Goal: Transaction & Acquisition: Purchase product/service

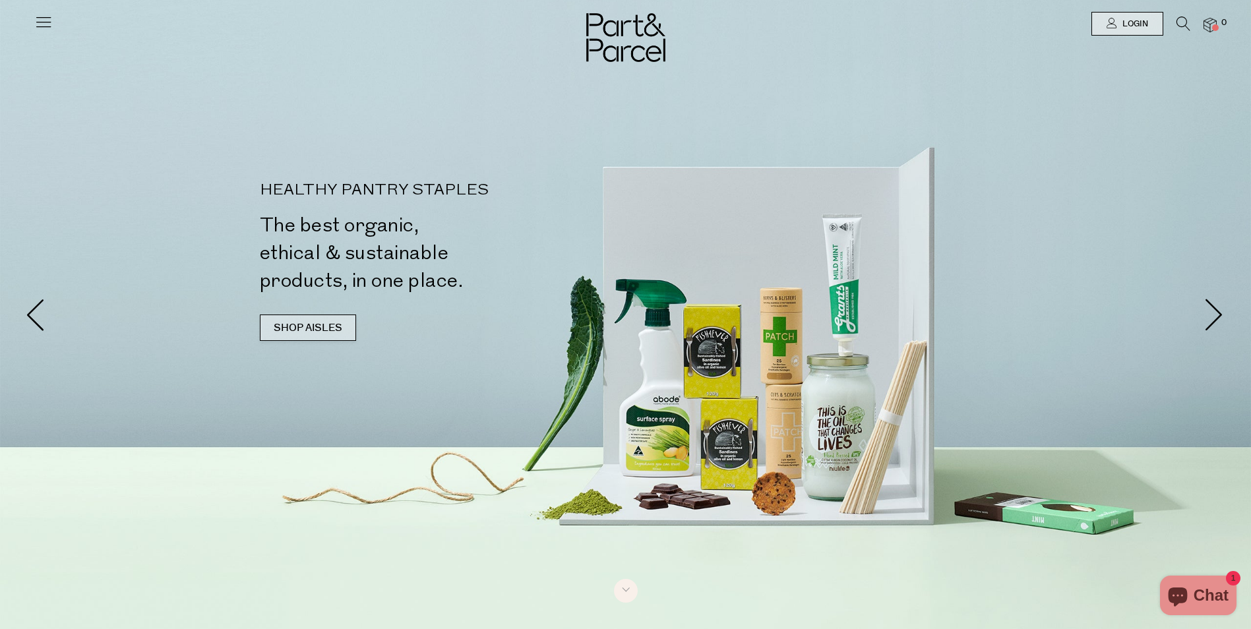
click at [318, 320] on link "SHOP AISLES" at bounding box center [308, 328] width 96 height 26
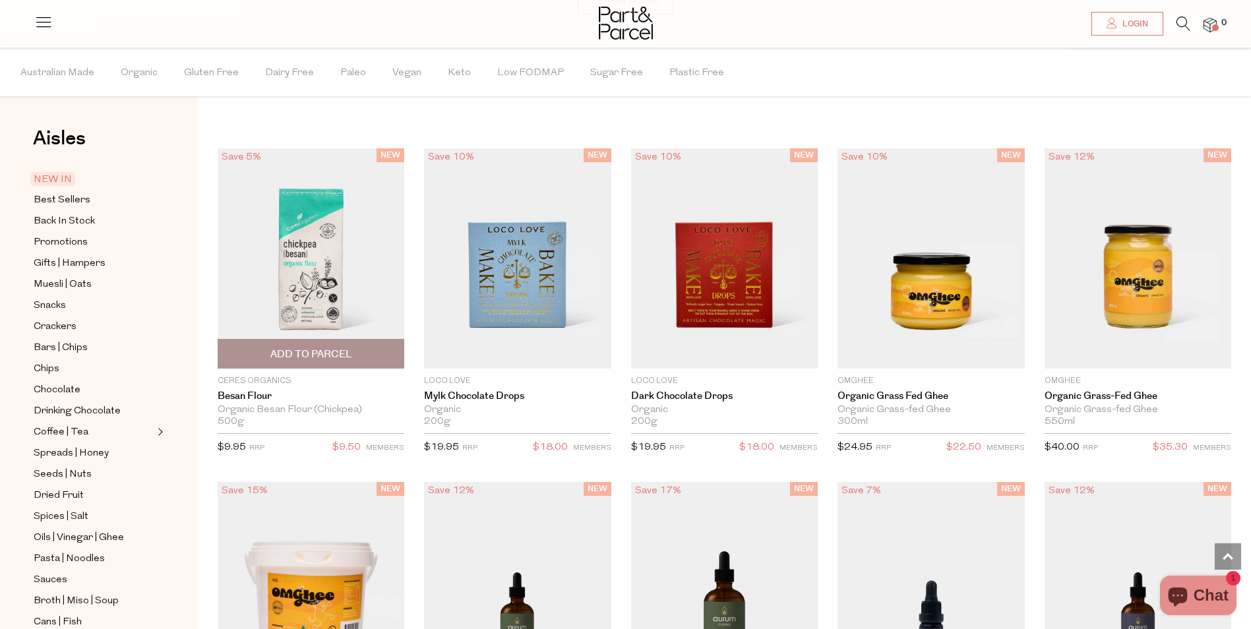
scroll to position [1152, 0]
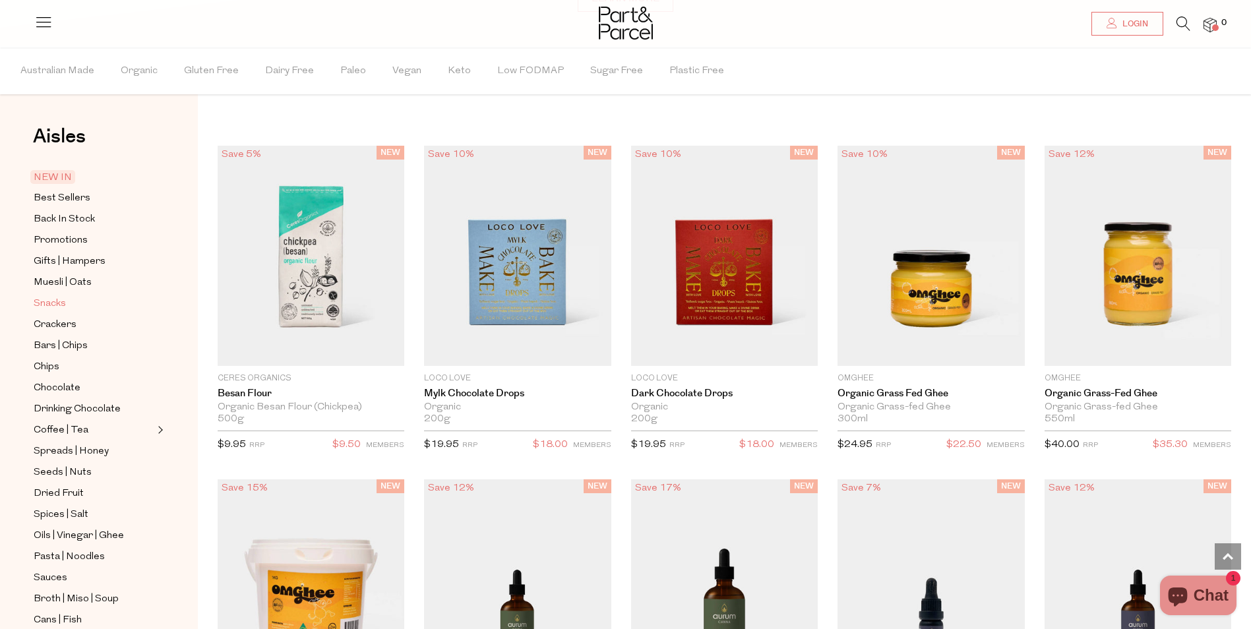
click at [55, 297] on span "Snacks" at bounding box center [50, 304] width 32 height 16
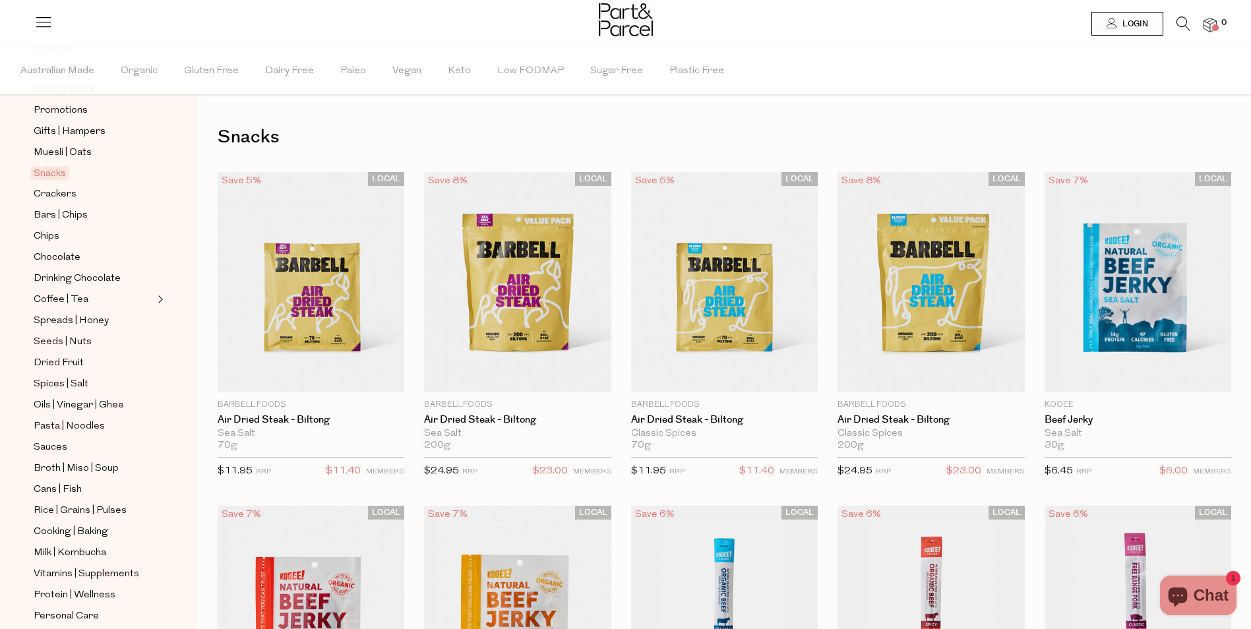
scroll to position [132, 0]
click at [330, 381] on span "Add To Parcel" at bounding box center [311, 378] width 82 height 14
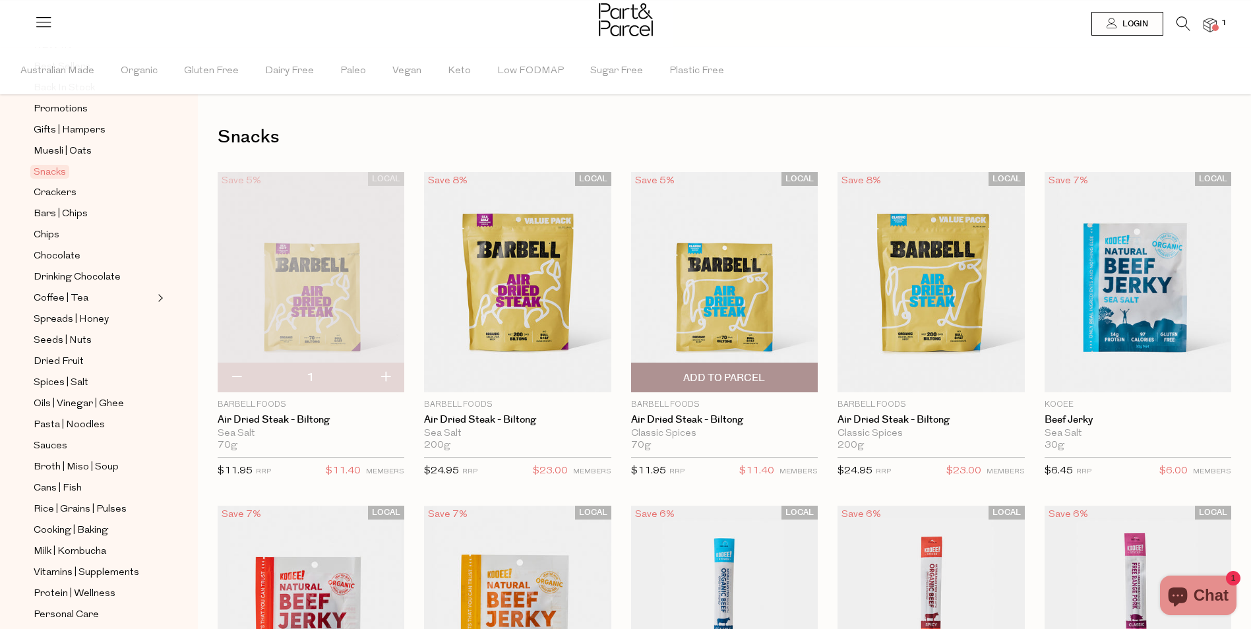
click at [717, 379] on span "Add To Parcel" at bounding box center [724, 378] width 82 height 14
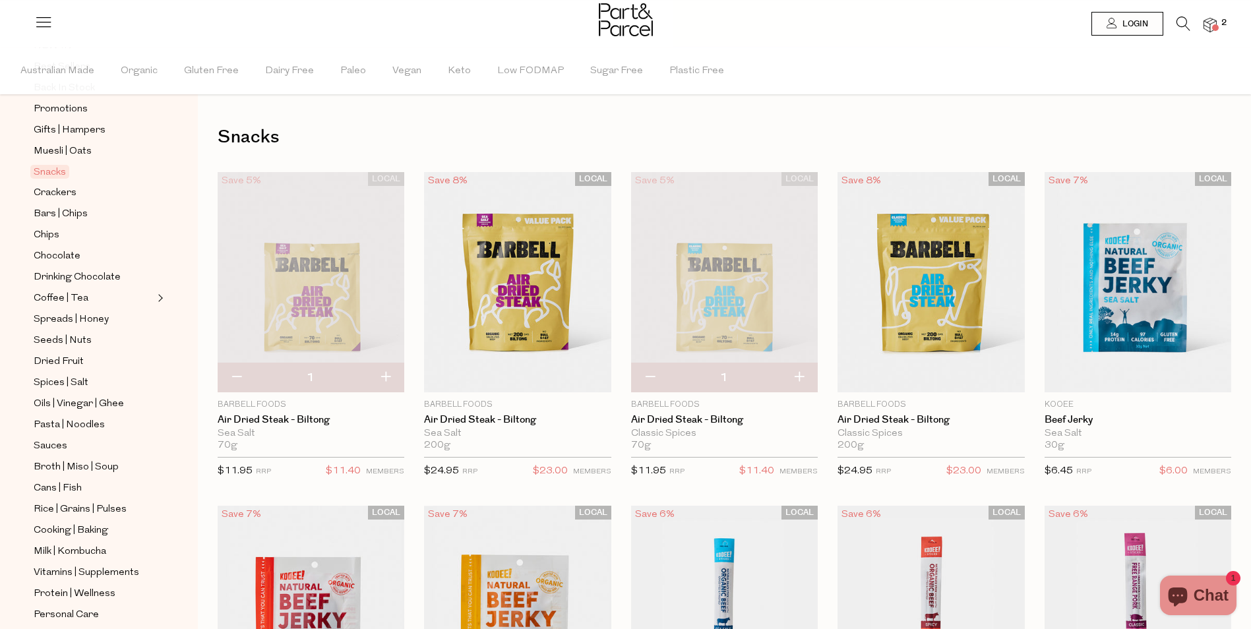
click at [801, 375] on button "button" at bounding box center [799, 377] width 38 height 29
type input "2"
click at [387, 379] on button "button" at bounding box center [386, 377] width 38 height 29
type input "2"
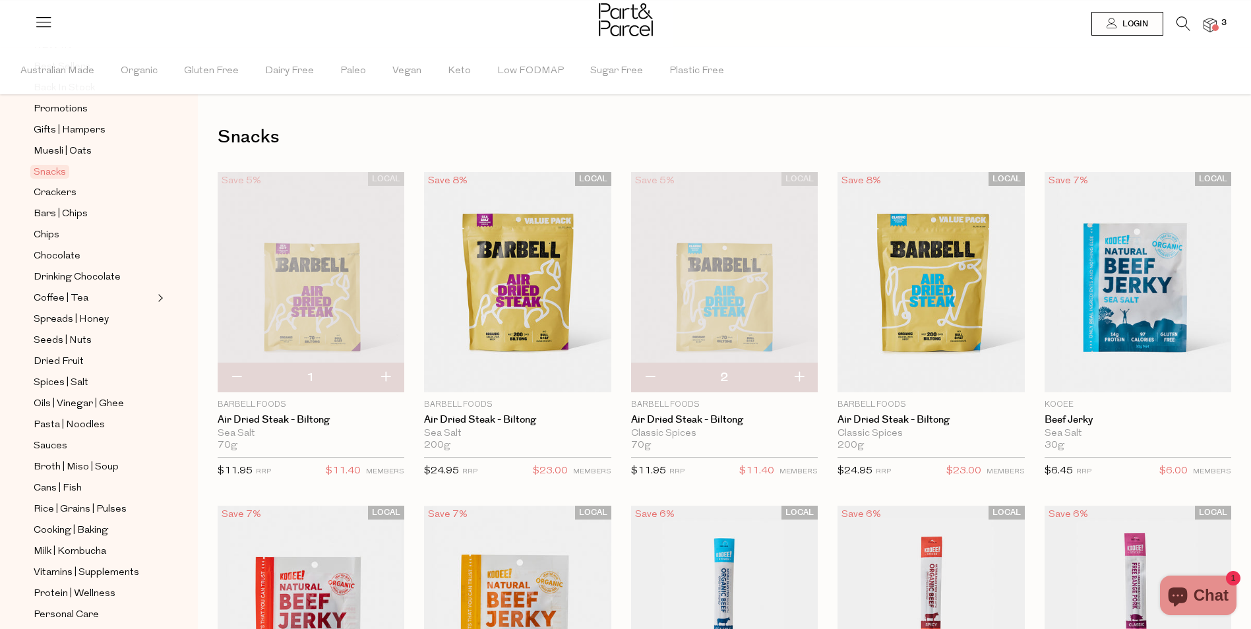
type input "2"
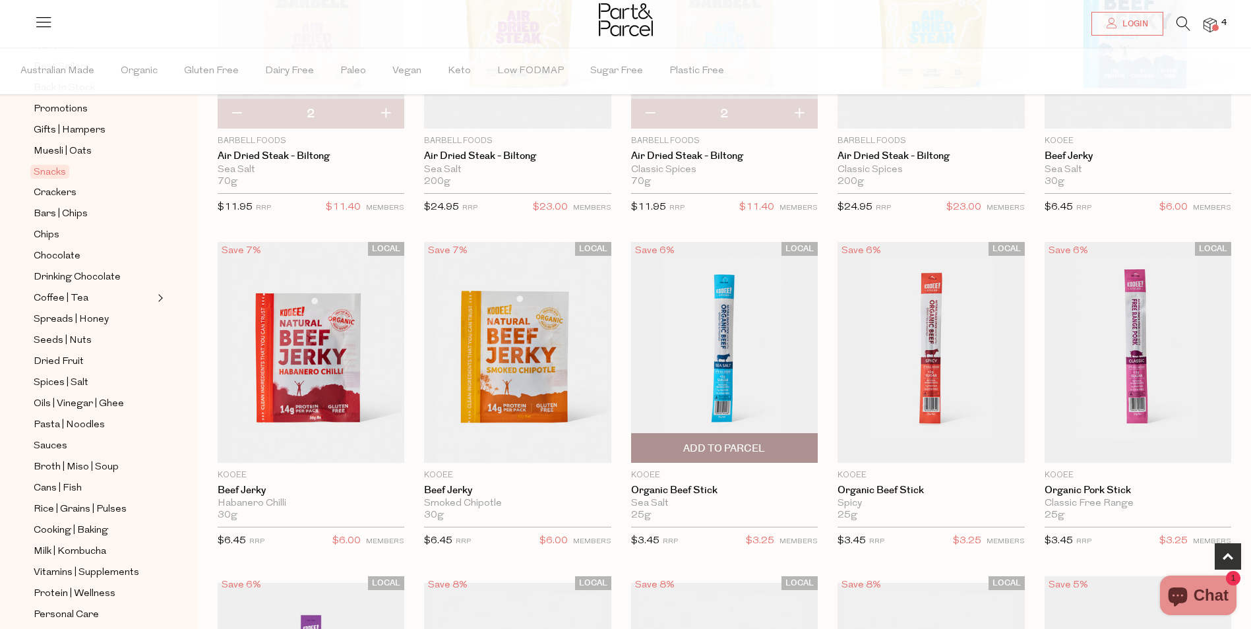
scroll to position [330, 0]
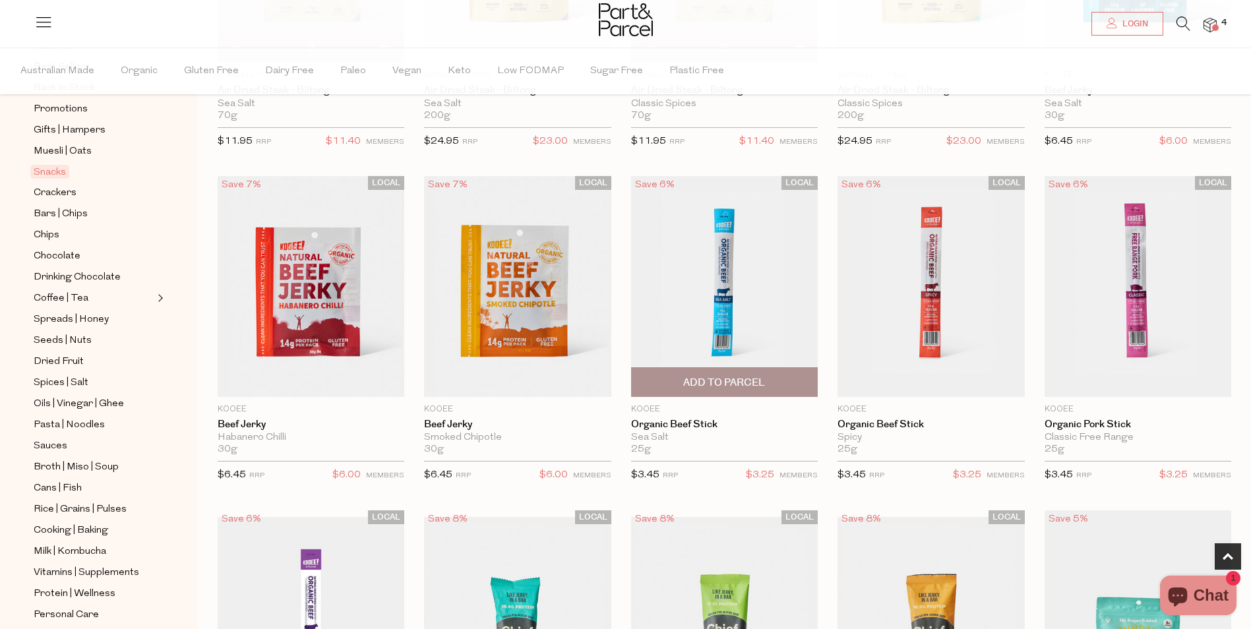
click at [764, 388] on span "Add To Parcel" at bounding box center [724, 383] width 82 height 14
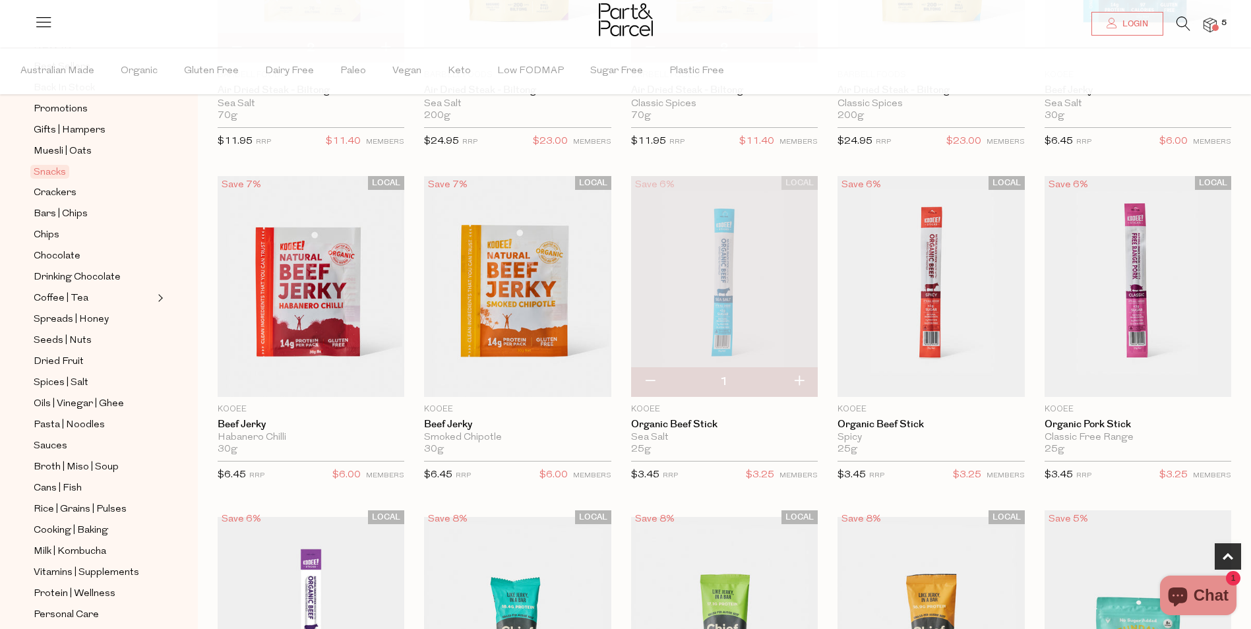
click at [804, 380] on button "button" at bounding box center [799, 381] width 38 height 29
type input "2"
click at [802, 379] on button "button" at bounding box center [799, 381] width 38 height 29
type input "3"
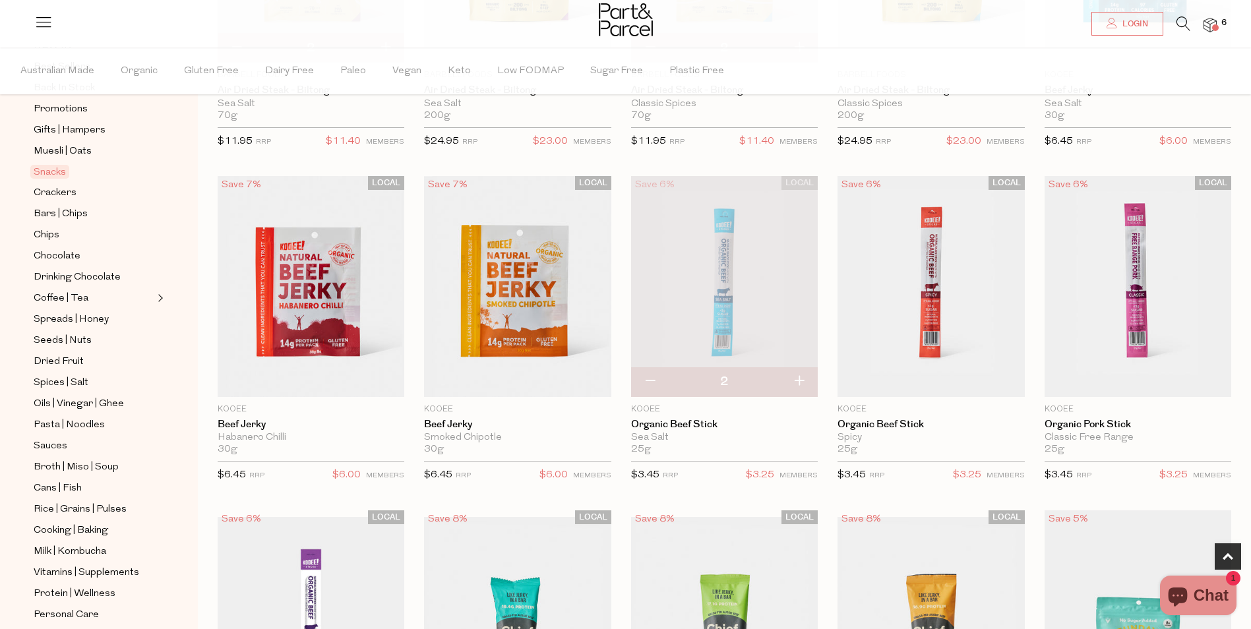
type input "3"
click at [802, 379] on button "button" at bounding box center [799, 381] width 38 height 29
type input "4"
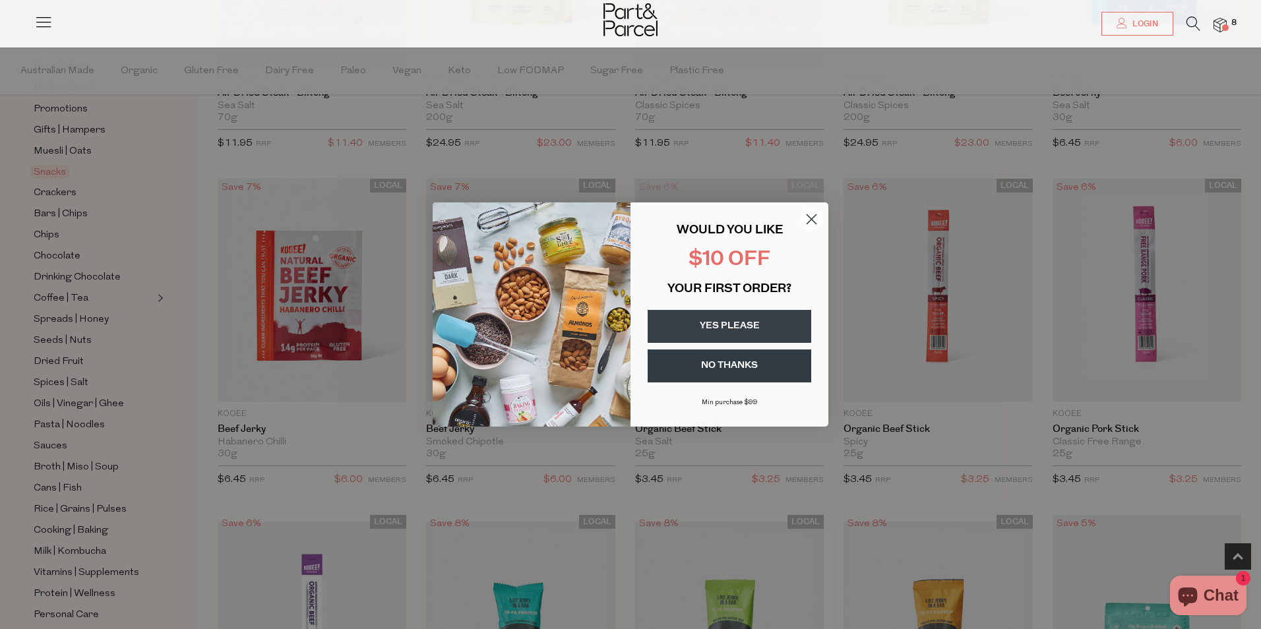
click at [812, 219] on icon "Close dialog" at bounding box center [811, 219] width 9 height 9
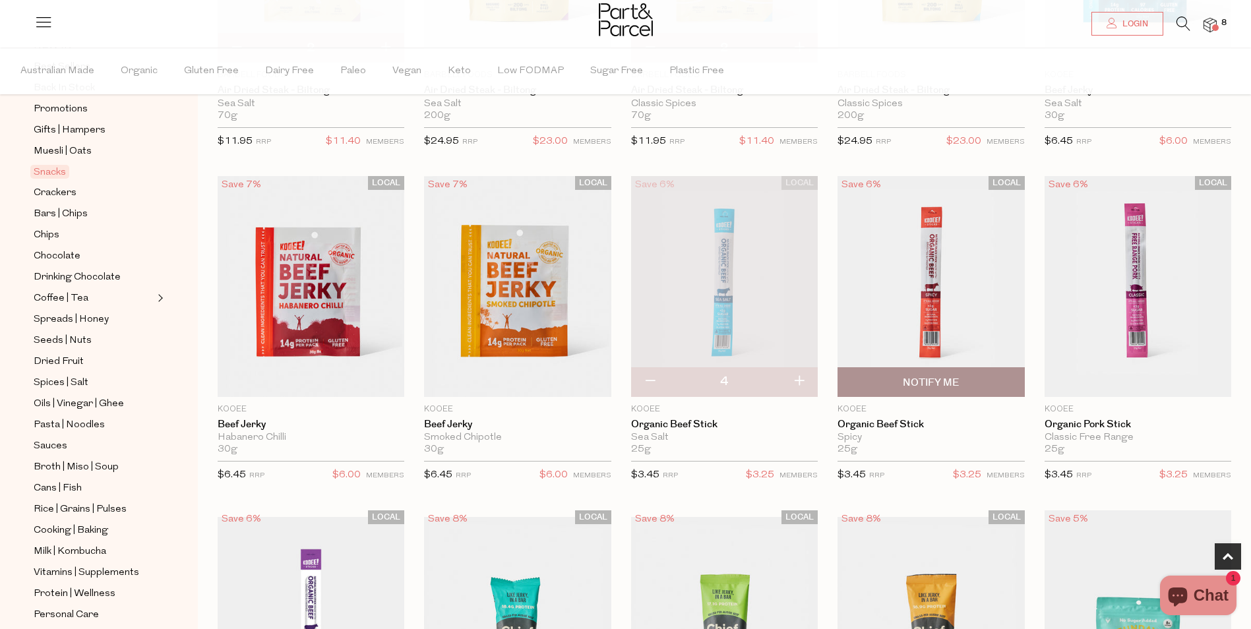
click at [946, 337] on img at bounding box center [931, 286] width 187 height 221
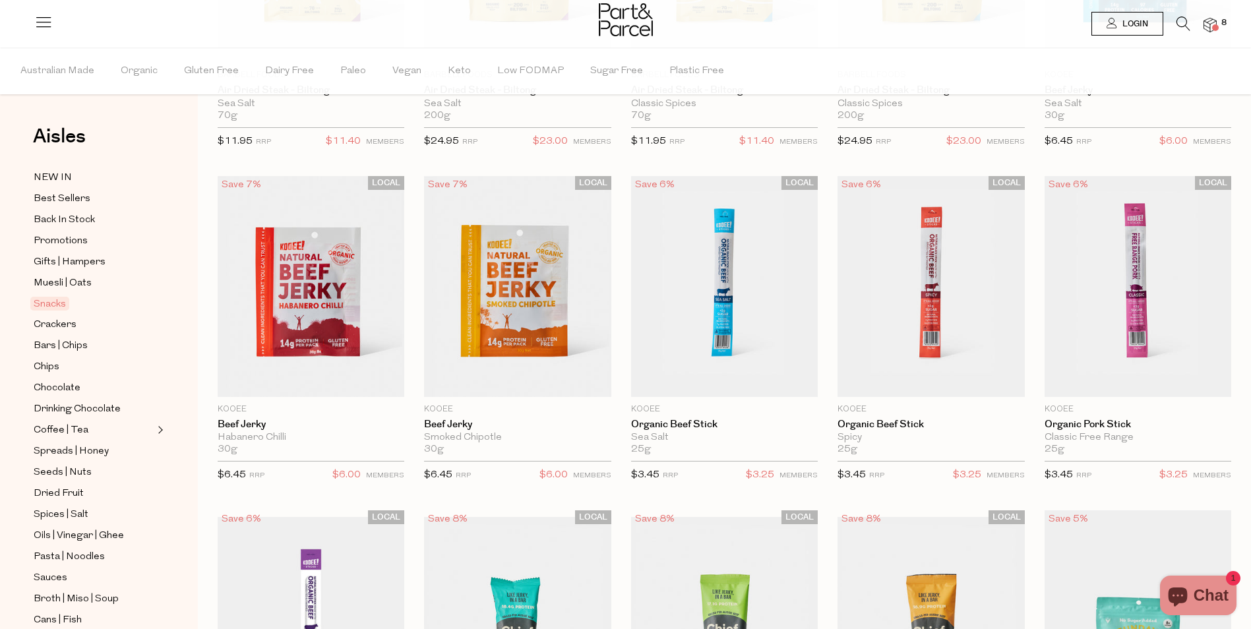
type input "2"
type input "4"
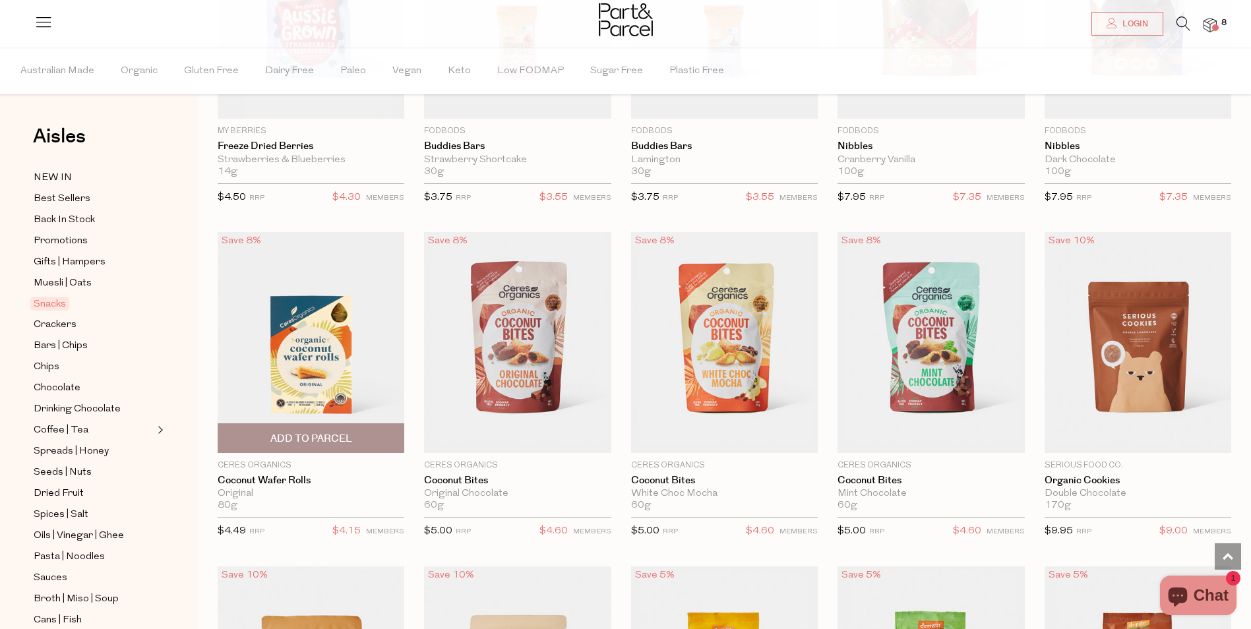
scroll to position [1979, 0]
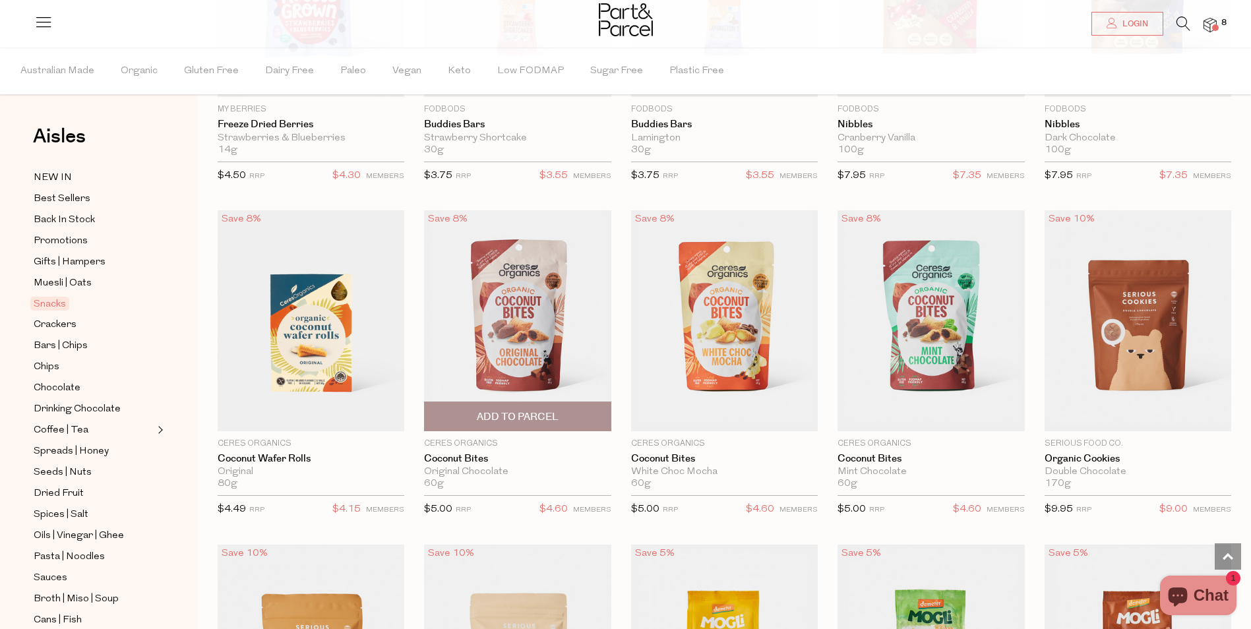
click at [530, 319] on img at bounding box center [517, 320] width 187 height 221
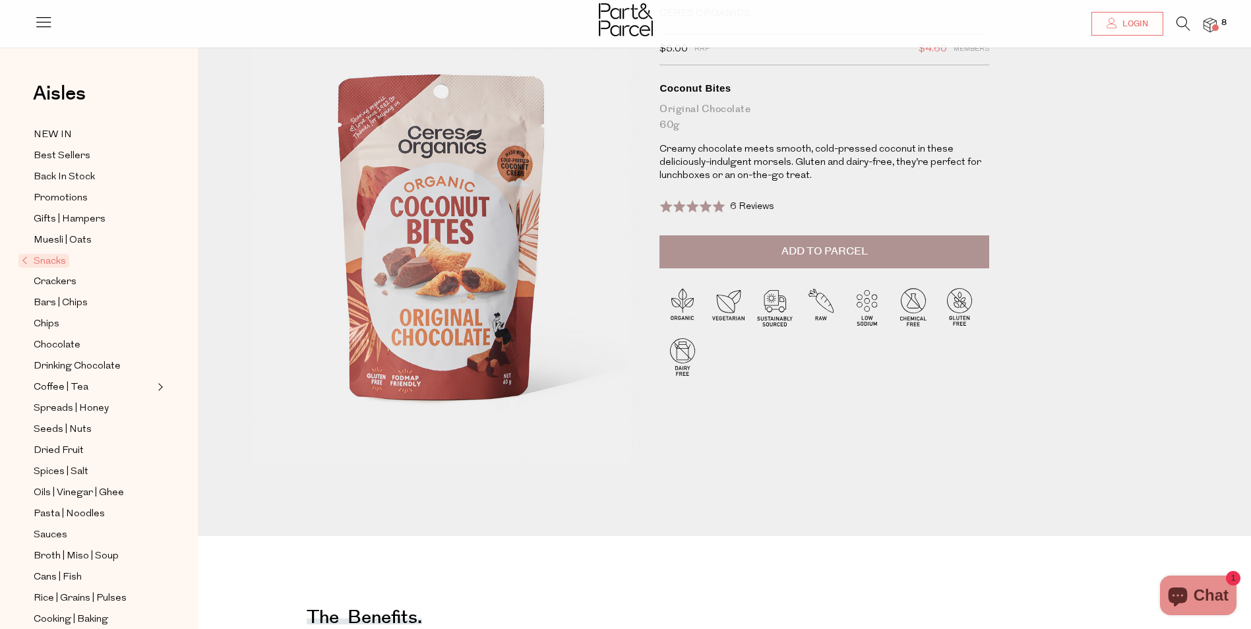
scroll to position [66, 0]
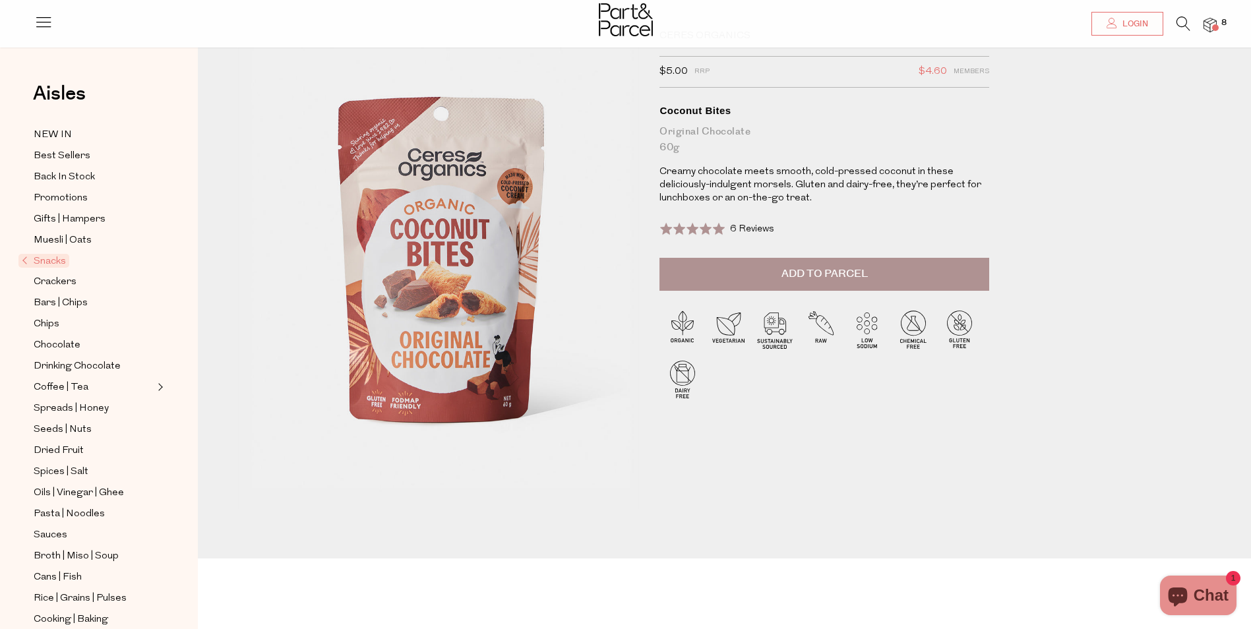
click at [803, 266] on span "Add to Parcel" at bounding box center [825, 273] width 86 height 15
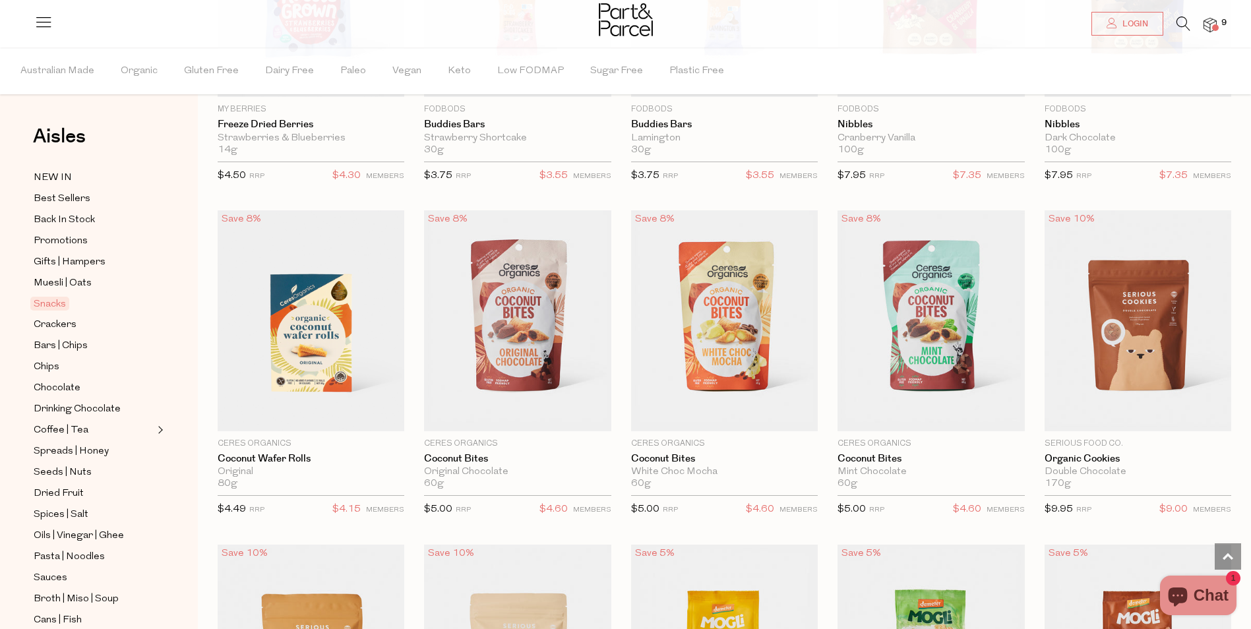
type input "2"
type input "4"
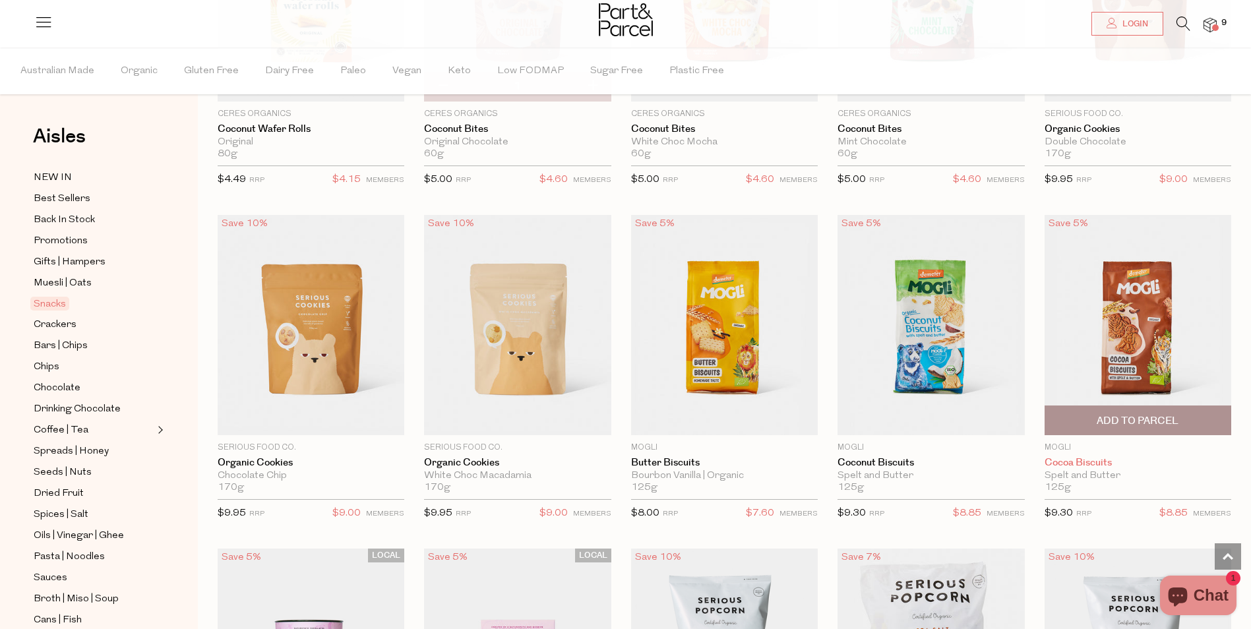
scroll to position [2375, 0]
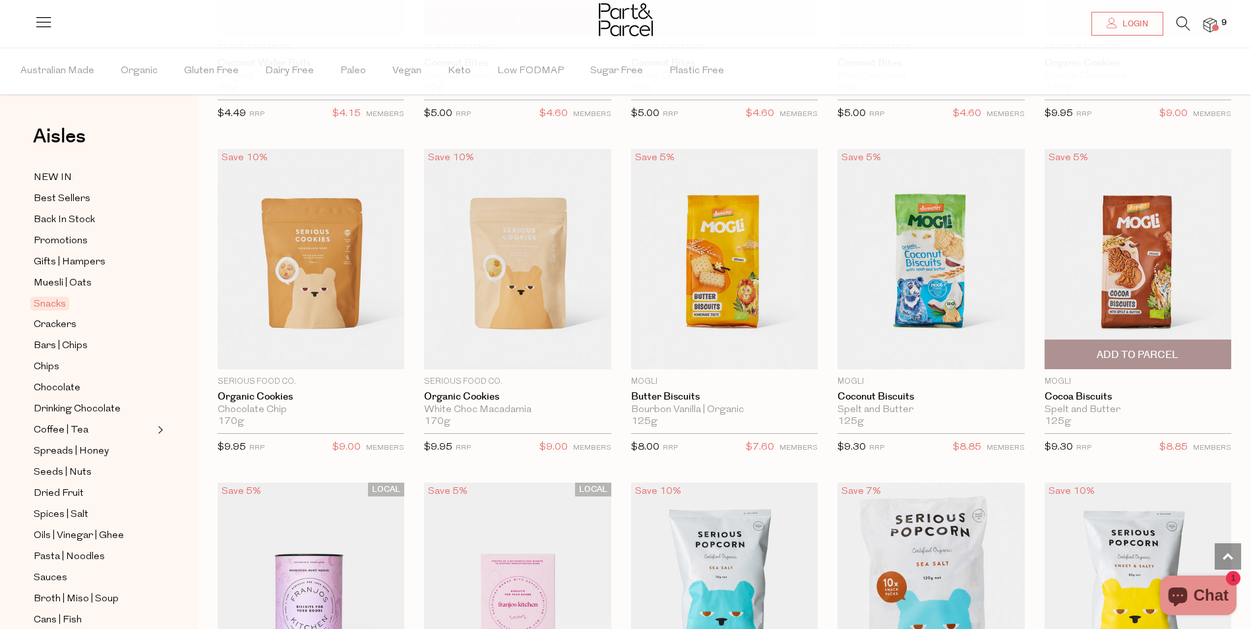
click at [1137, 349] on span "Add To Parcel" at bounding box center [1138, 355] width 82 height 14
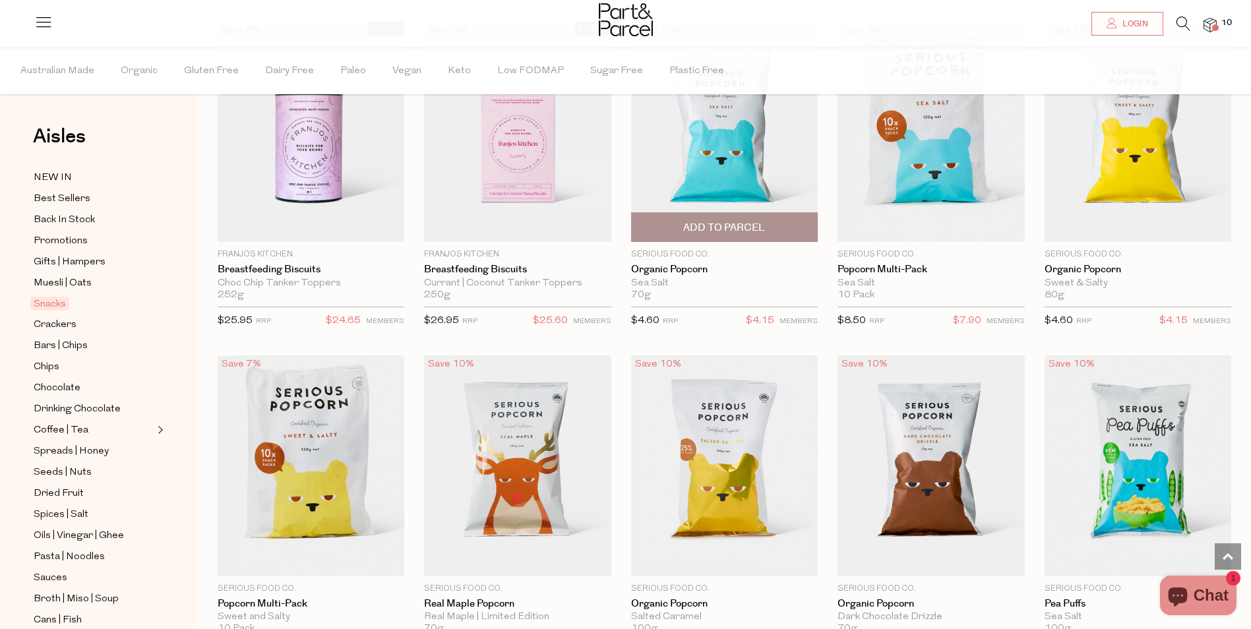
scroll to position [2836, 0]
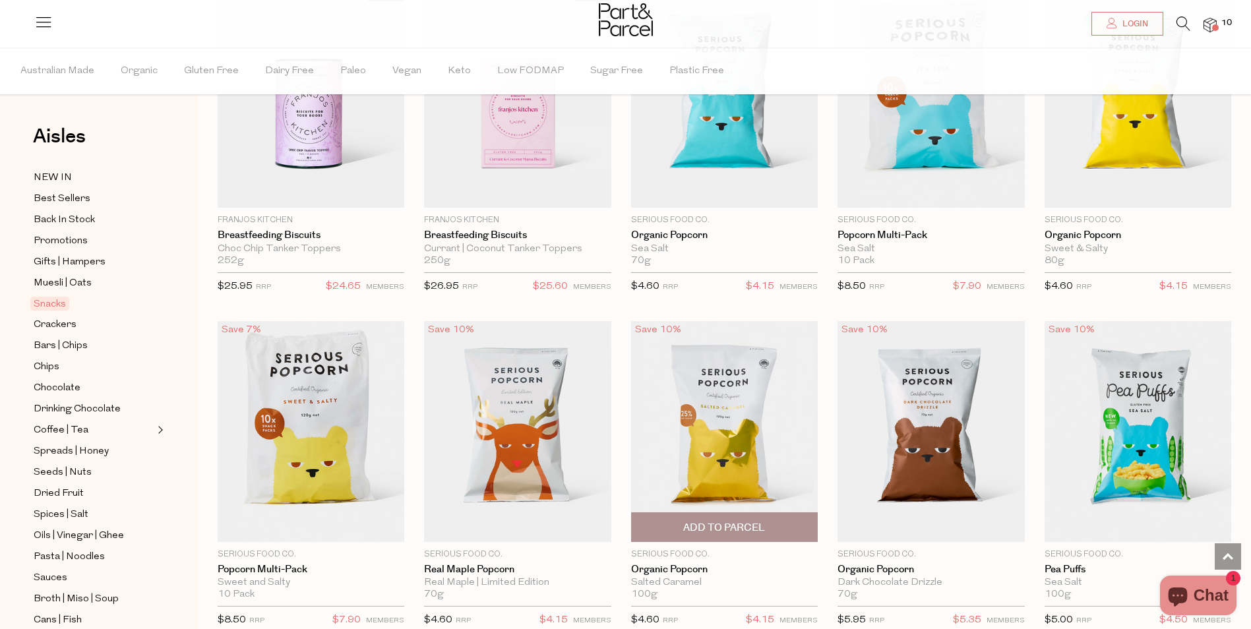
scroll to position [2968, 0]
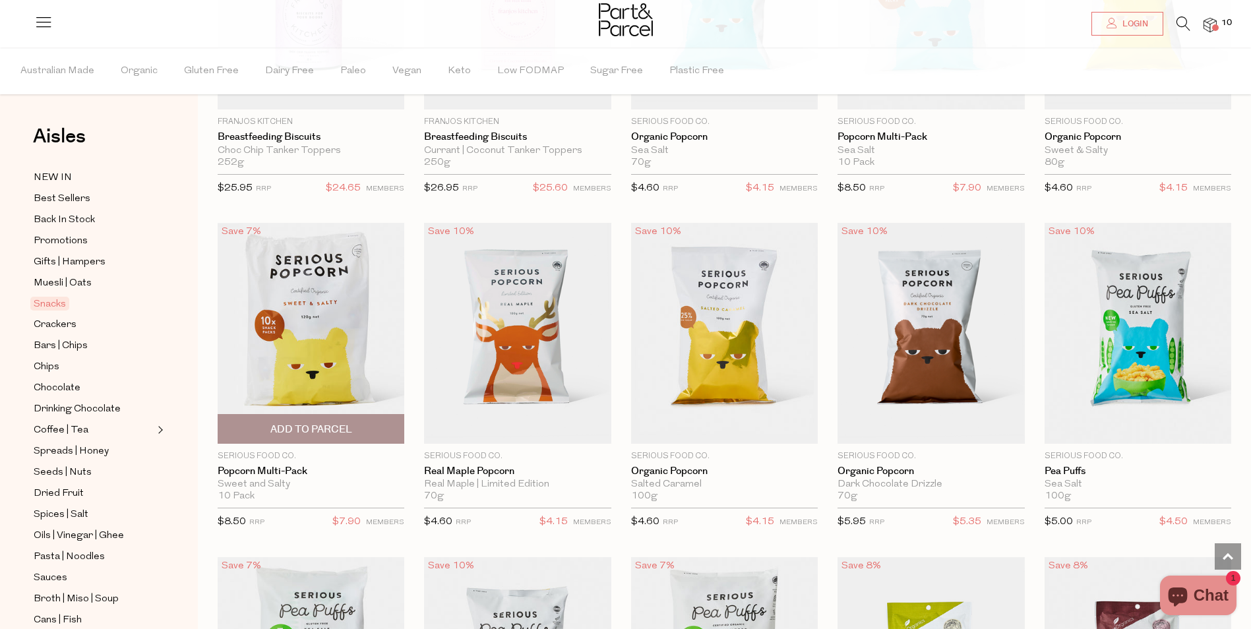
click at [299, 416] on span "Add To Parcel" at bounding box center [311, 429] width 179 height 28
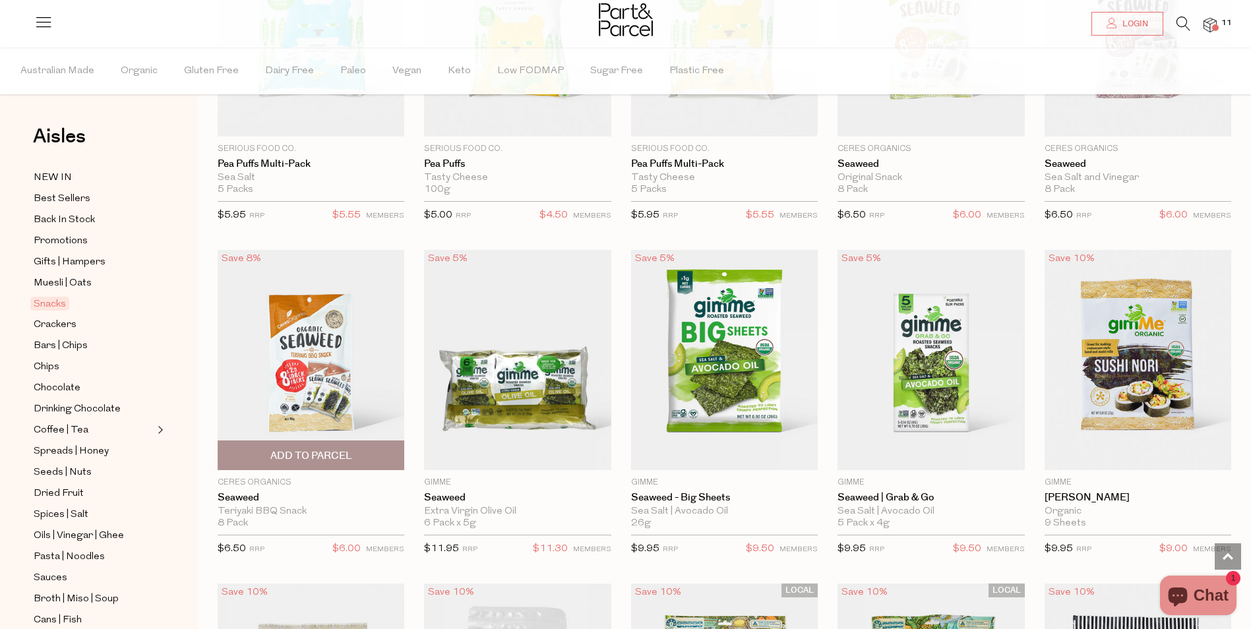
scroll to position [3628, 0]
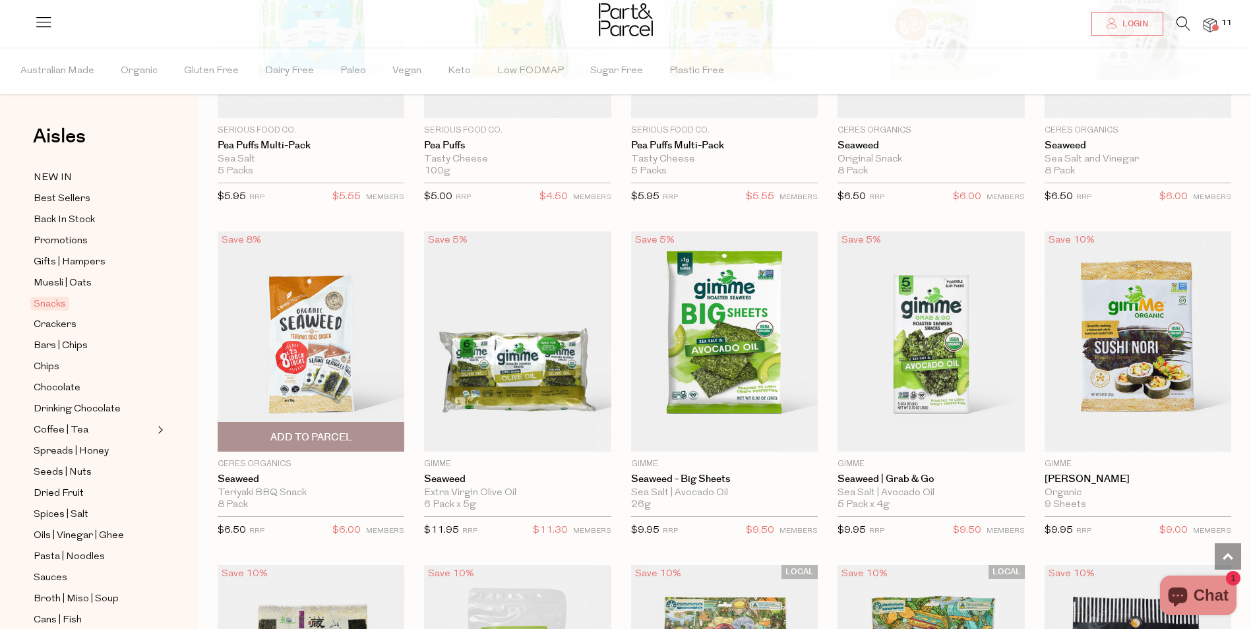
click at [306, 431] on span "Add To Parcel" at bounding box center [311, 438] width 82 height 14
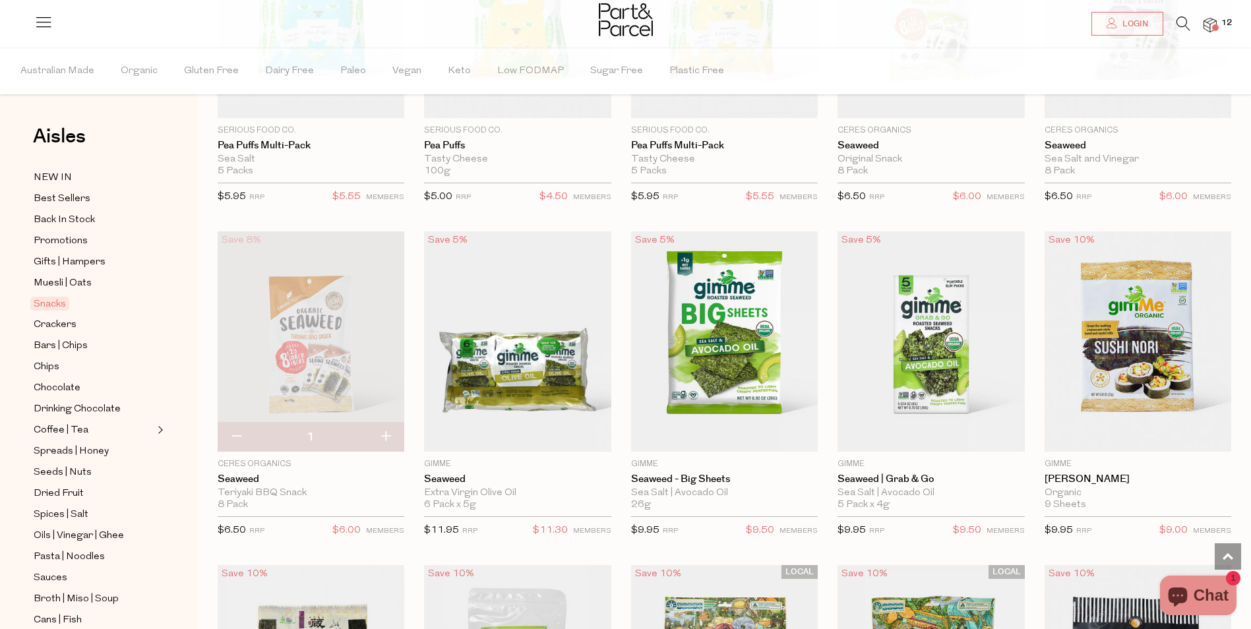
click at [241, 429] on button "button" at bounding box center [237, 437] width 38 height 29
type input "0"
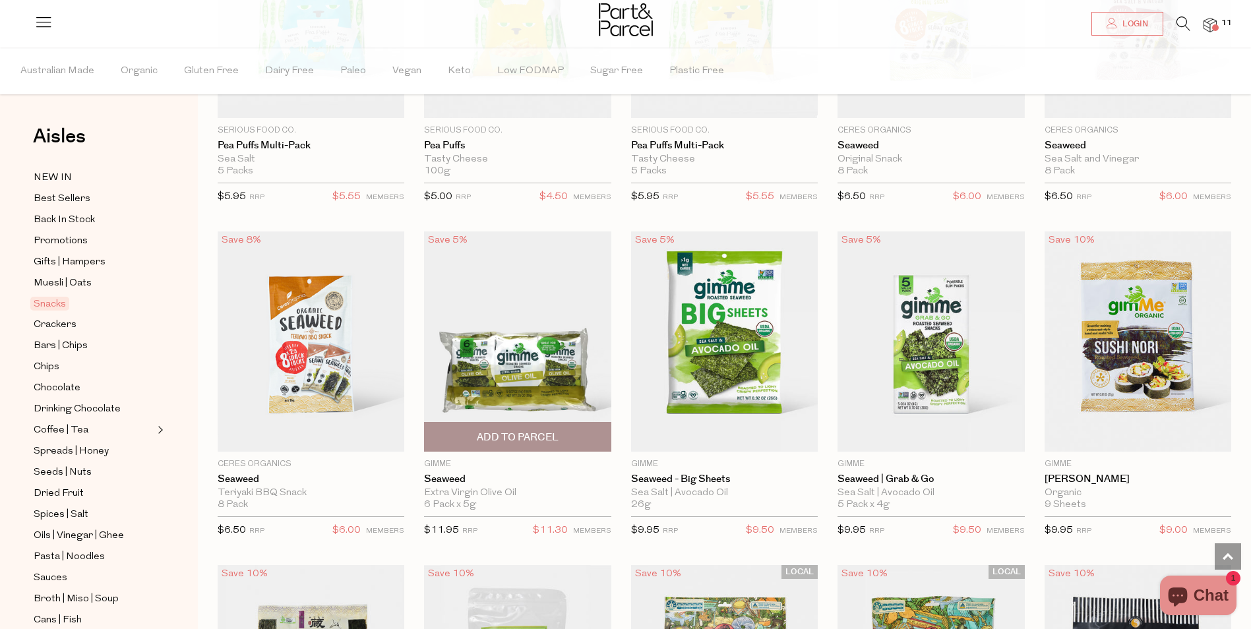
click at [524, 431] on span "Add To Parcel" at bounding box center [518, 438] width 82 height 14
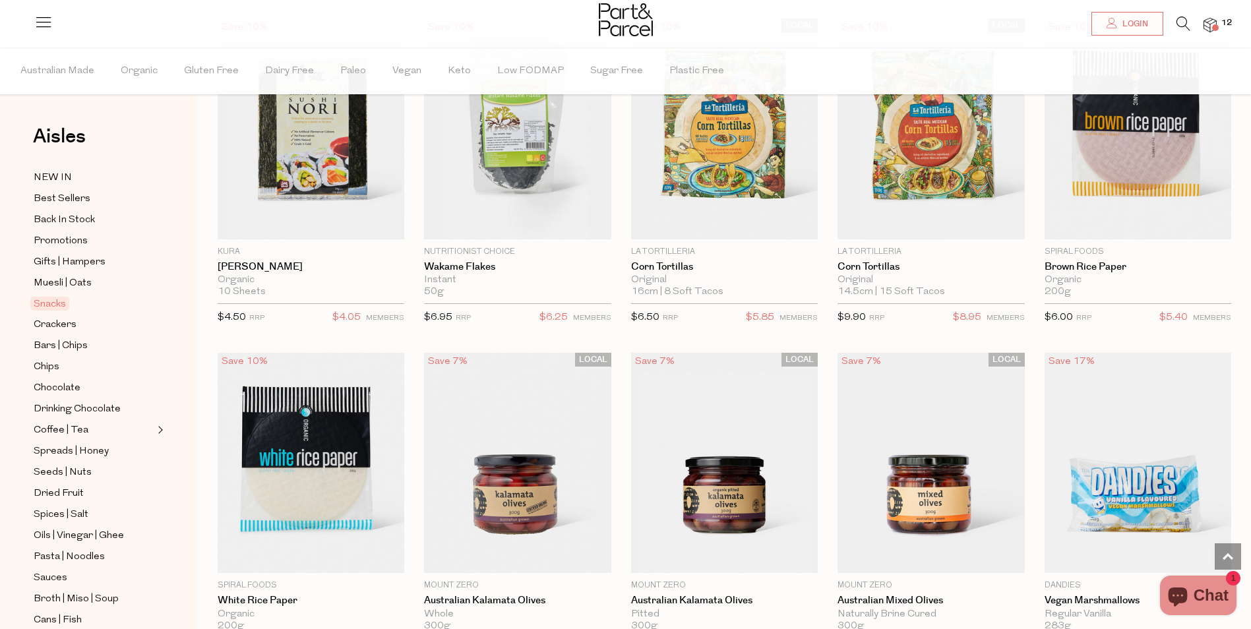
scroll to position [4288, 0]
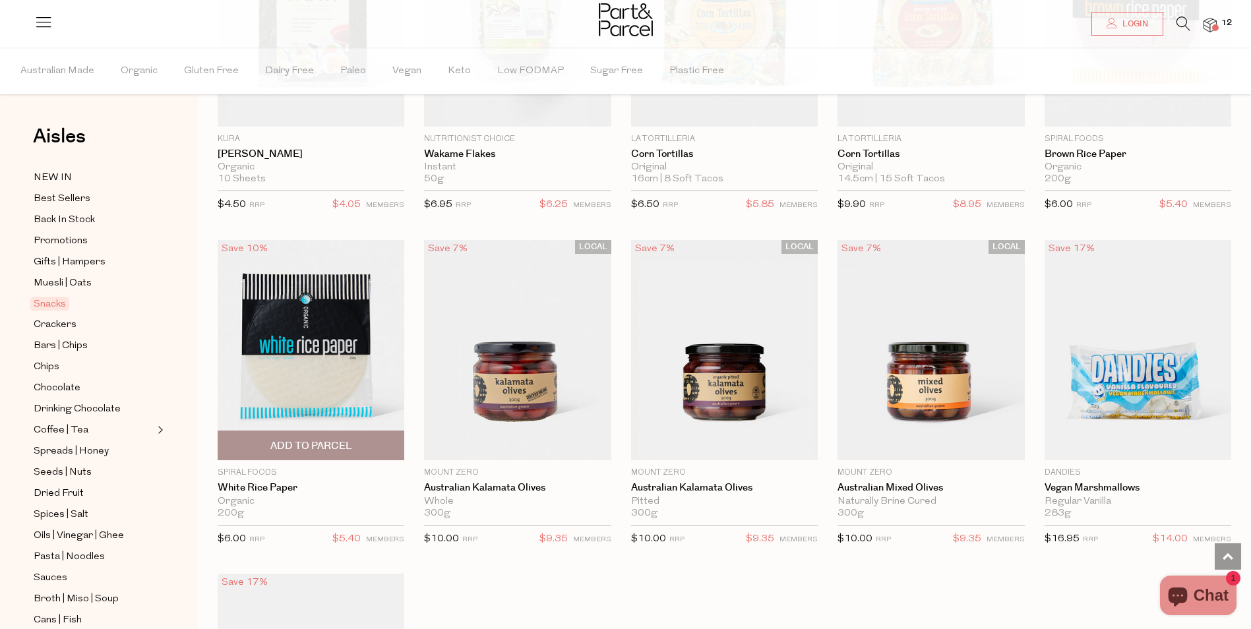
click at [302, 439] on span "Add To Parcel" at bounding box center [311, 446] width 82 height 14
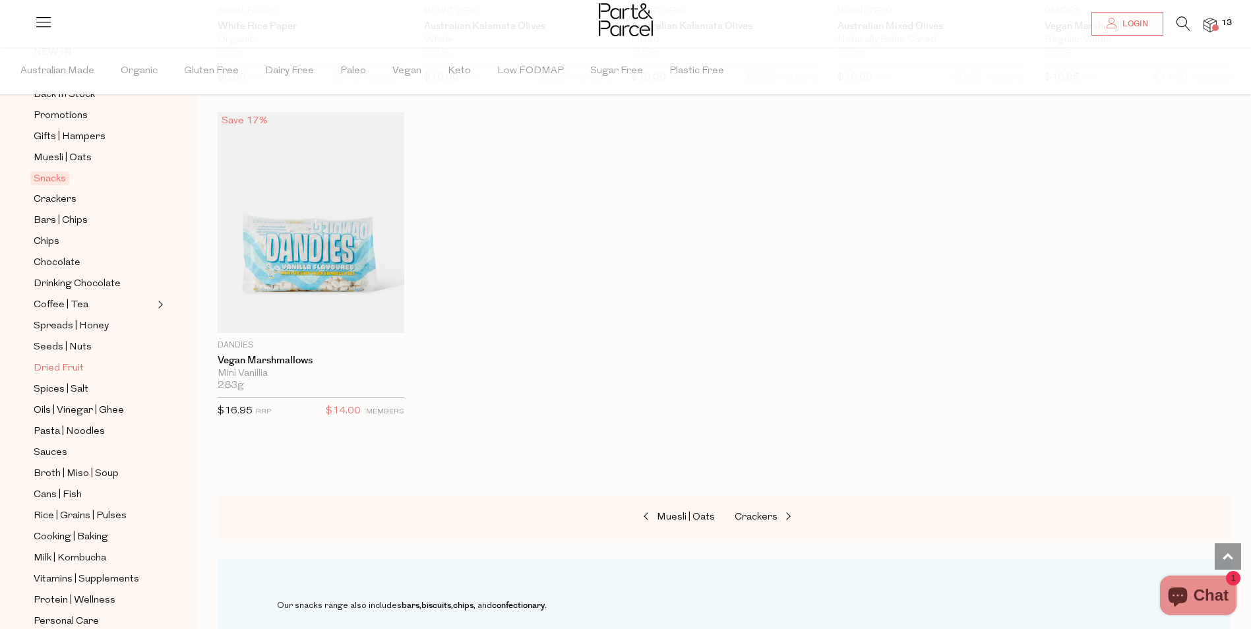
scroll to position [132, 0]
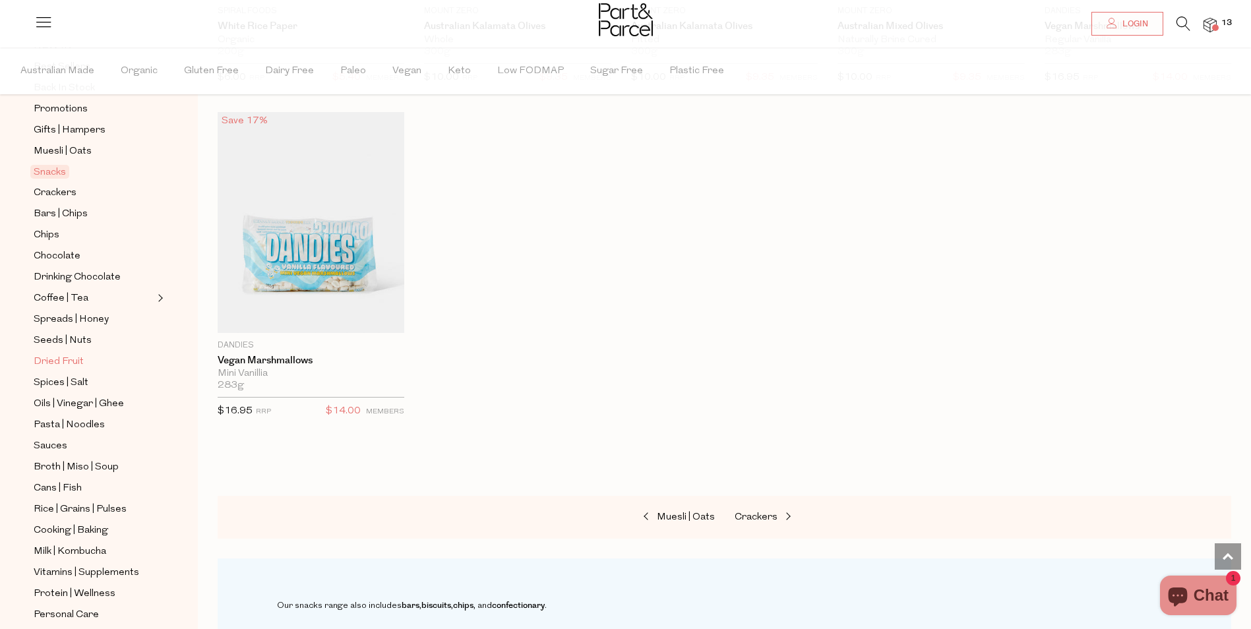
click at [83, 354] on link "Dried Fruit" at bounding box center [94, 362] width 120 height 16
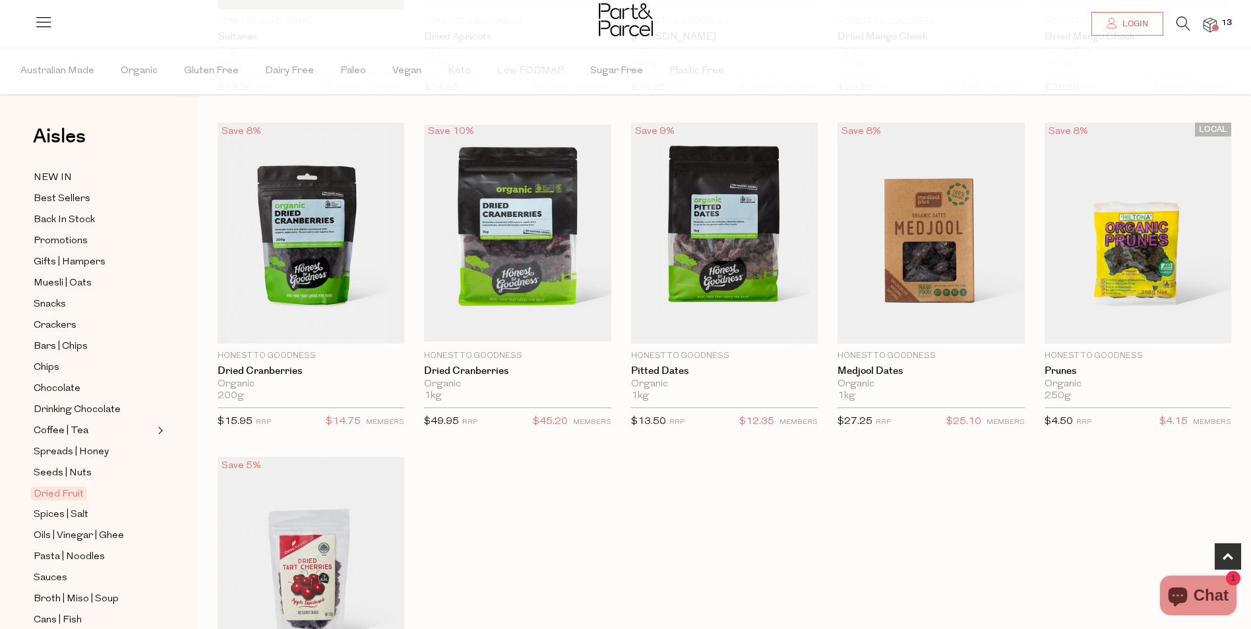
scroll to position [528, 0]
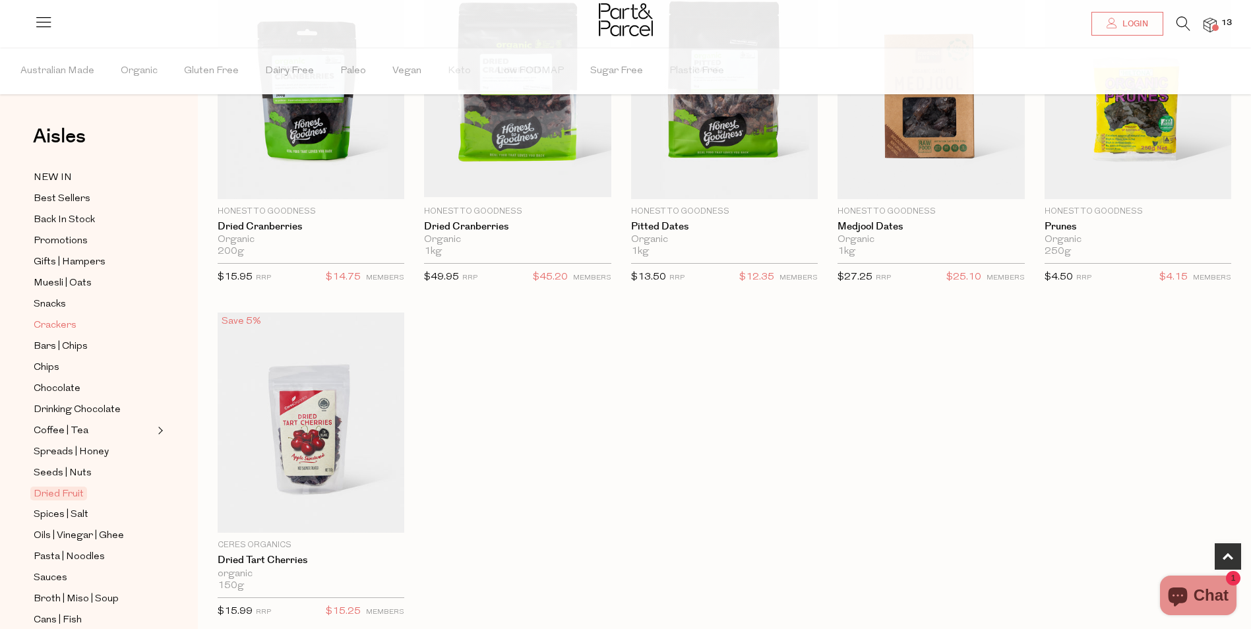
click at [78, 317] on link "Crackers" at bounding box center [94, 325] width 120 height 16
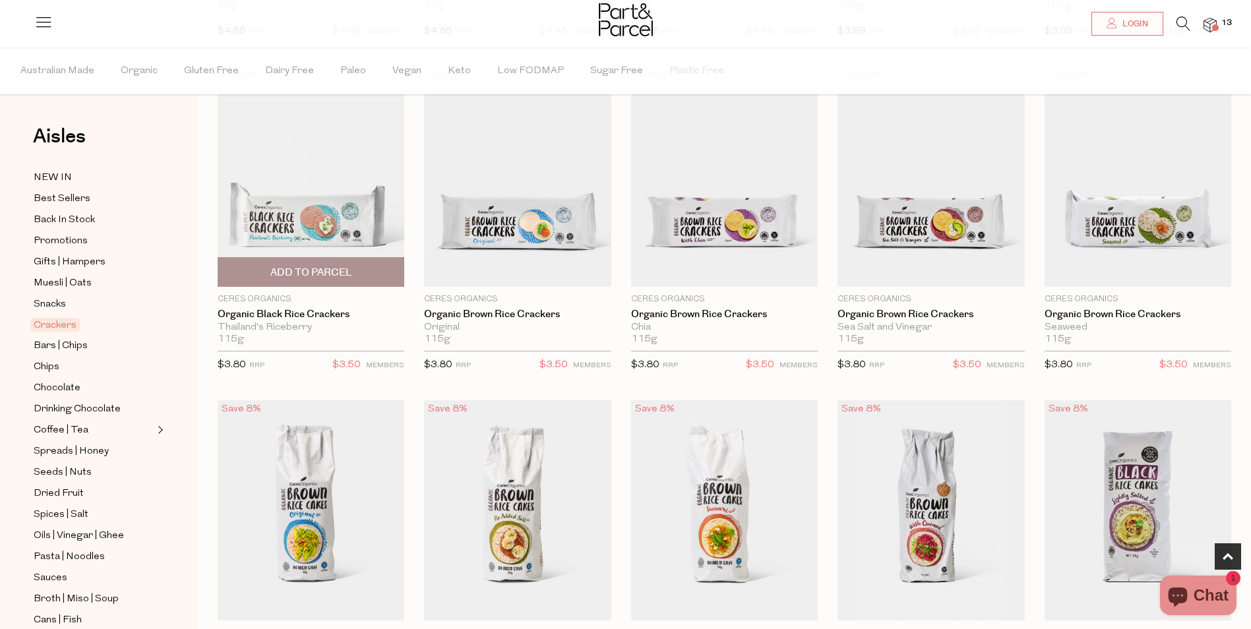
scroll to position [462, 0]
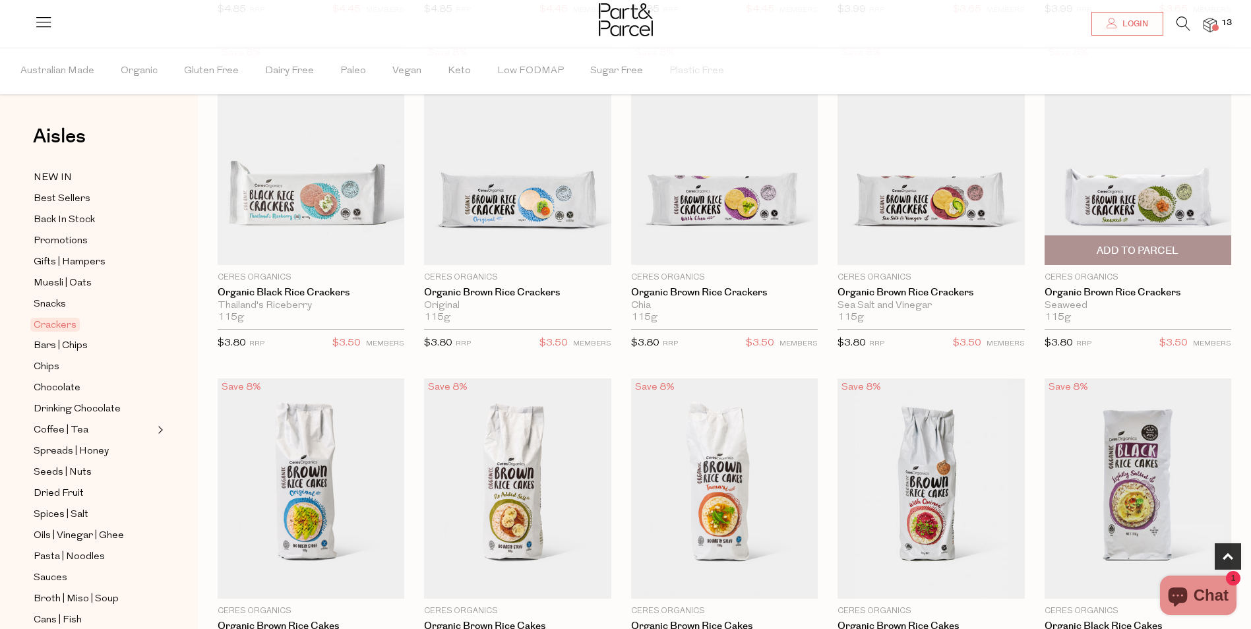
click at [1129, 253] on span "Add To Parcel" at bounding box center [1138, 251] width 82 height 14
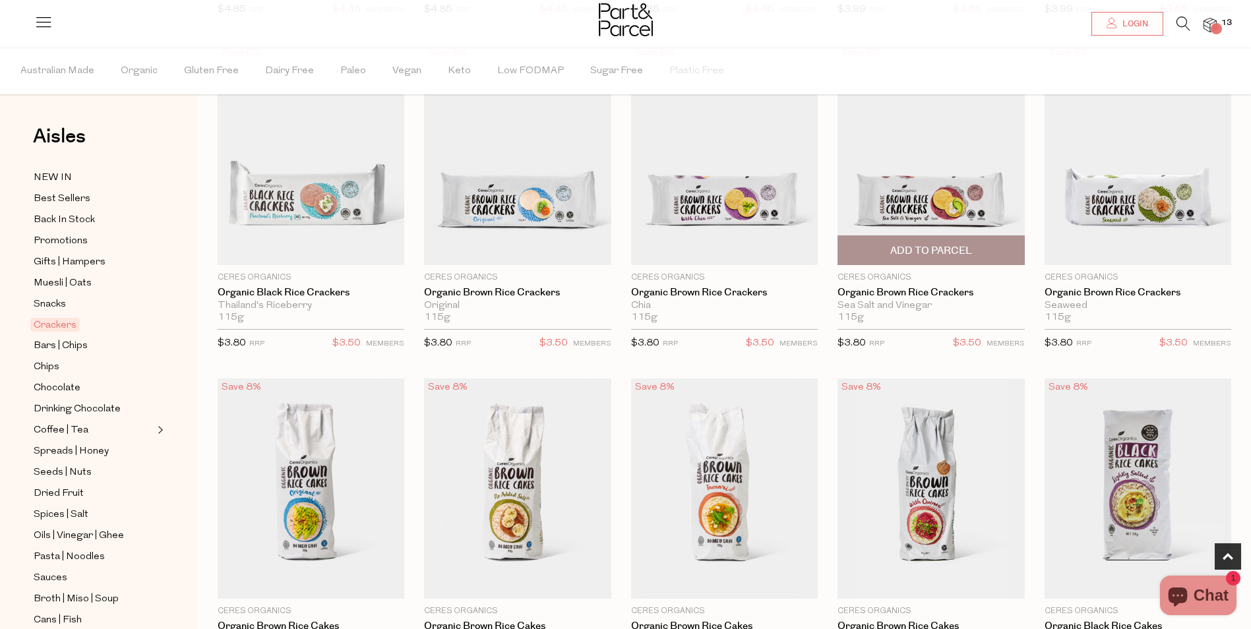
click at [922, 251] on span "Add To Parcel" at bounding box center [931, 251] width 82 height 14
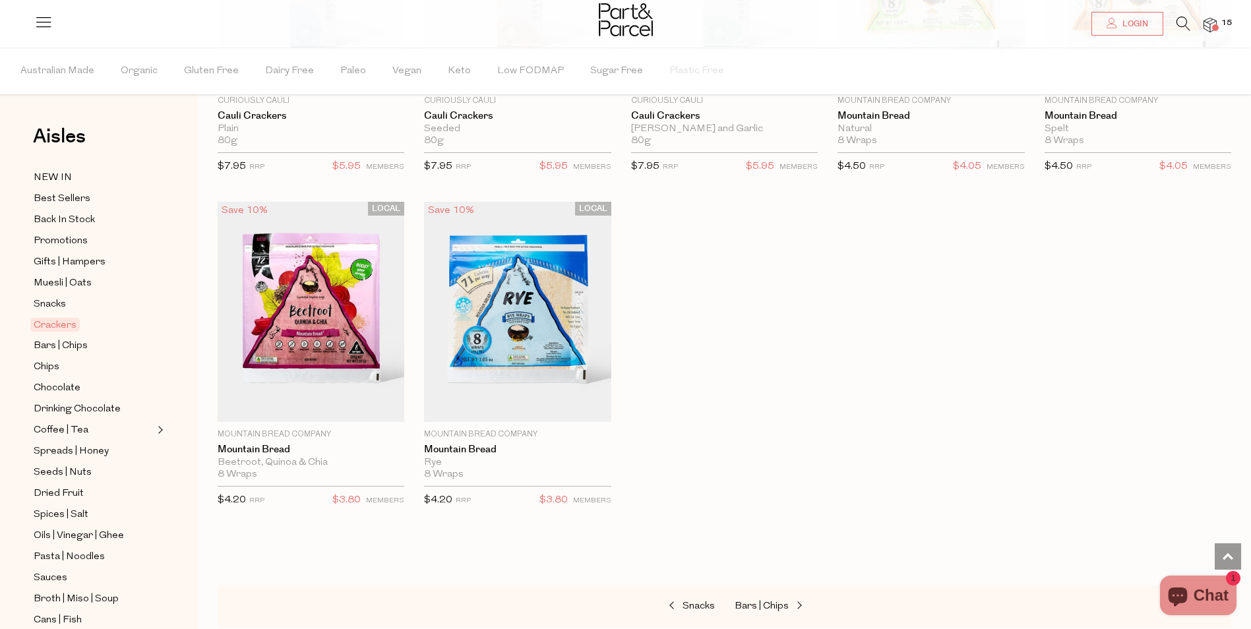
scroll to position [2546, 0]
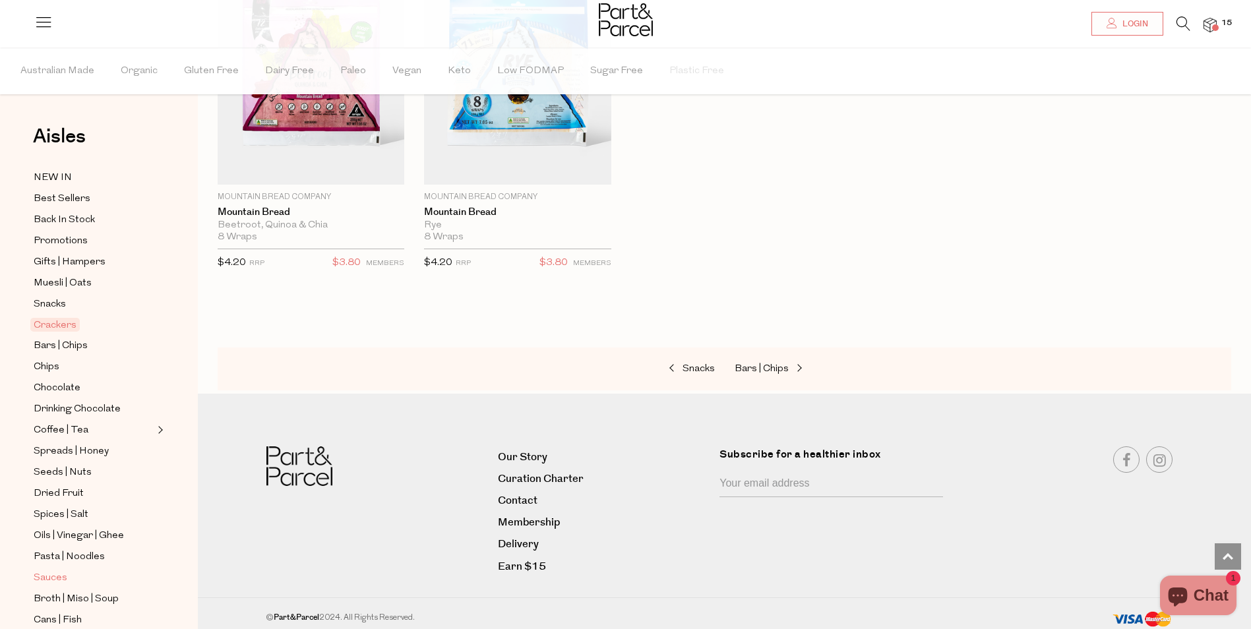
click at [77, 570] on link "Sauces" at bounding box center [94, 578] width 120 height 16
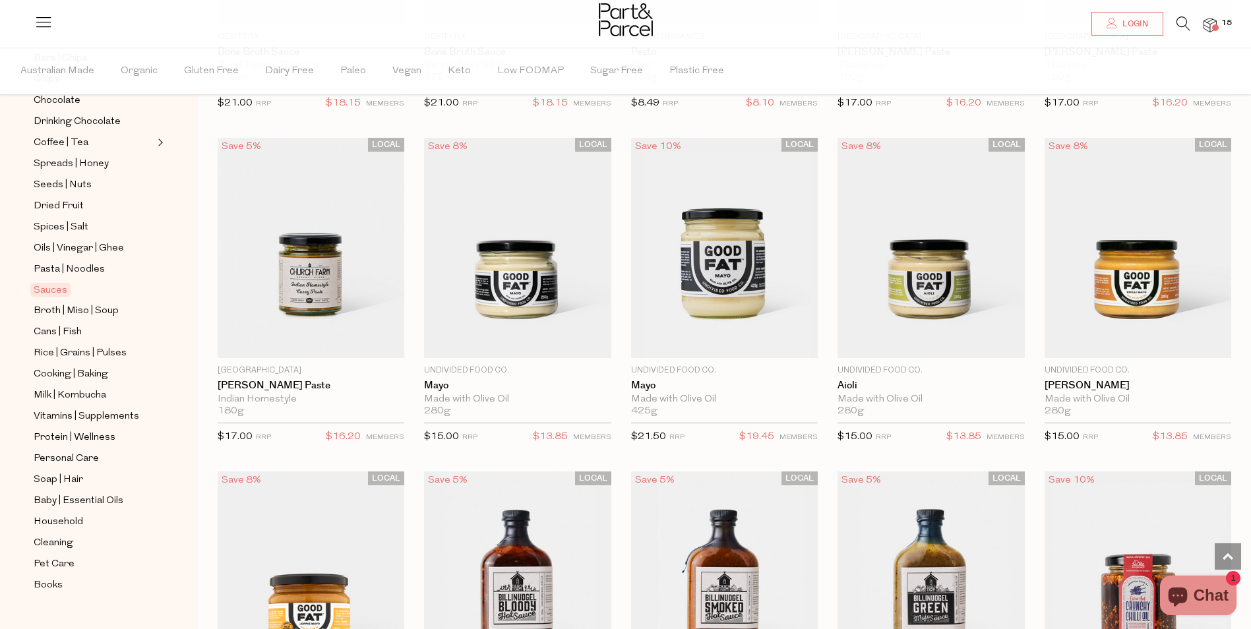
scroll to position [1055, 0]
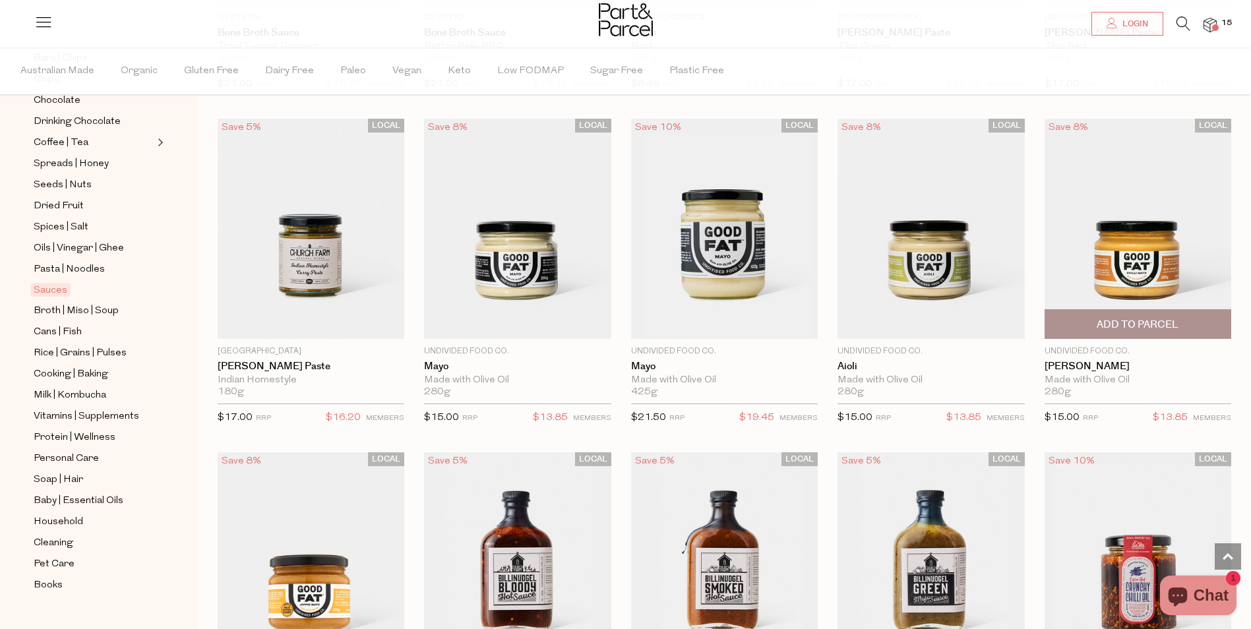
click at [1144, 322] on span "Add To Parcel" at bounding box center [1138, 325] width 82 height 14
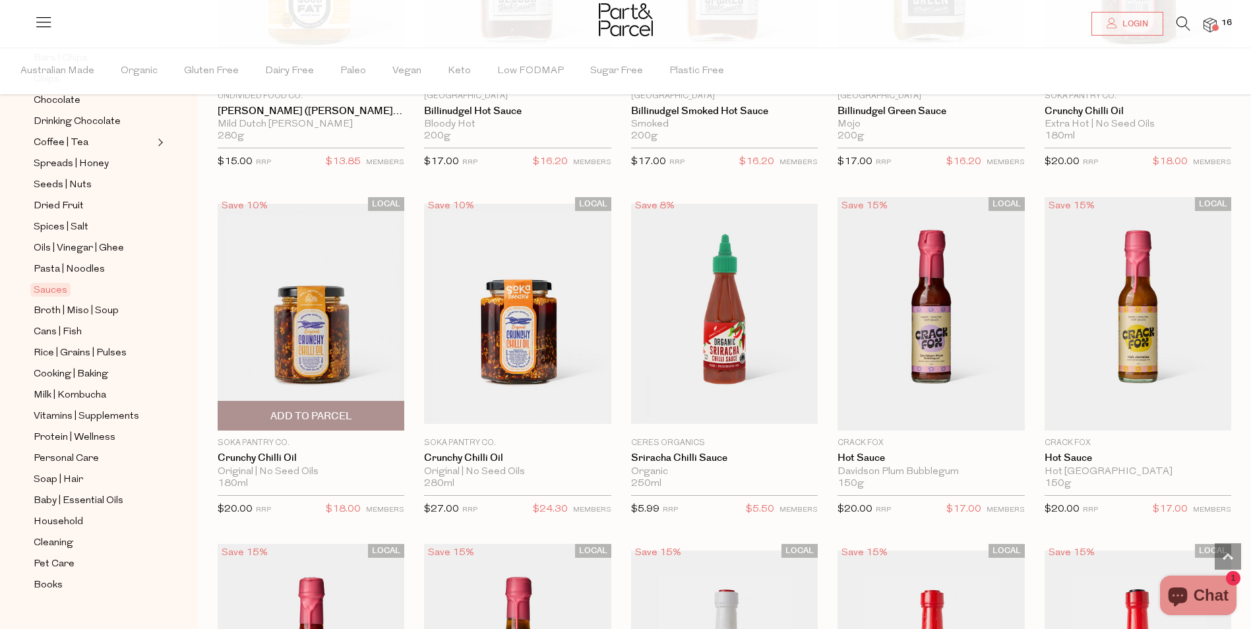
scroll to position [1649, 0]
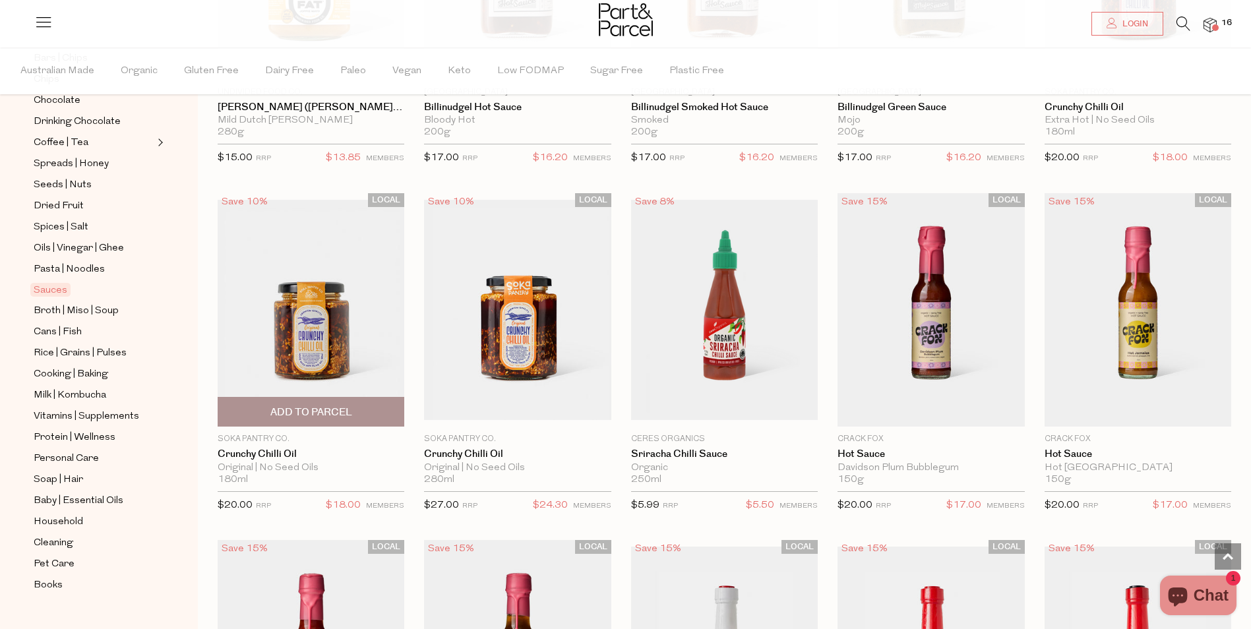
click at [324, 406] on span "Add To Parcel" at bounding box center [311, 413] width 82 height 14
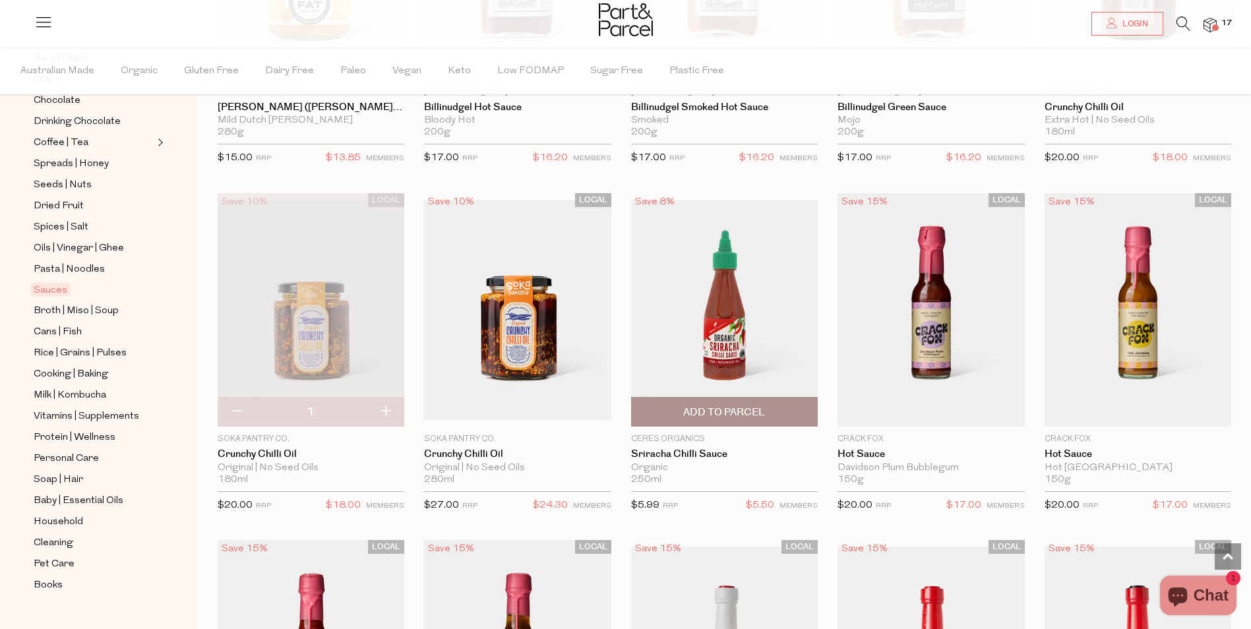
click at [721, 402] on span "Add To Parcel" at bounding box center [724, 412] width 179 height 28
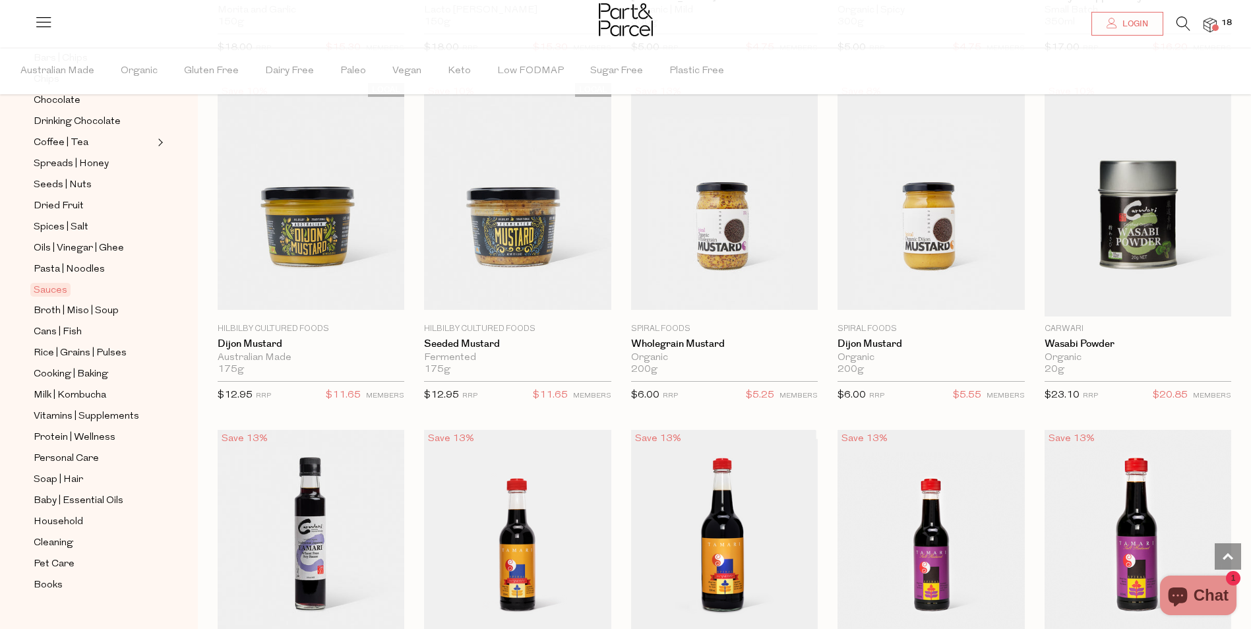
scroll to position [2968, 0]
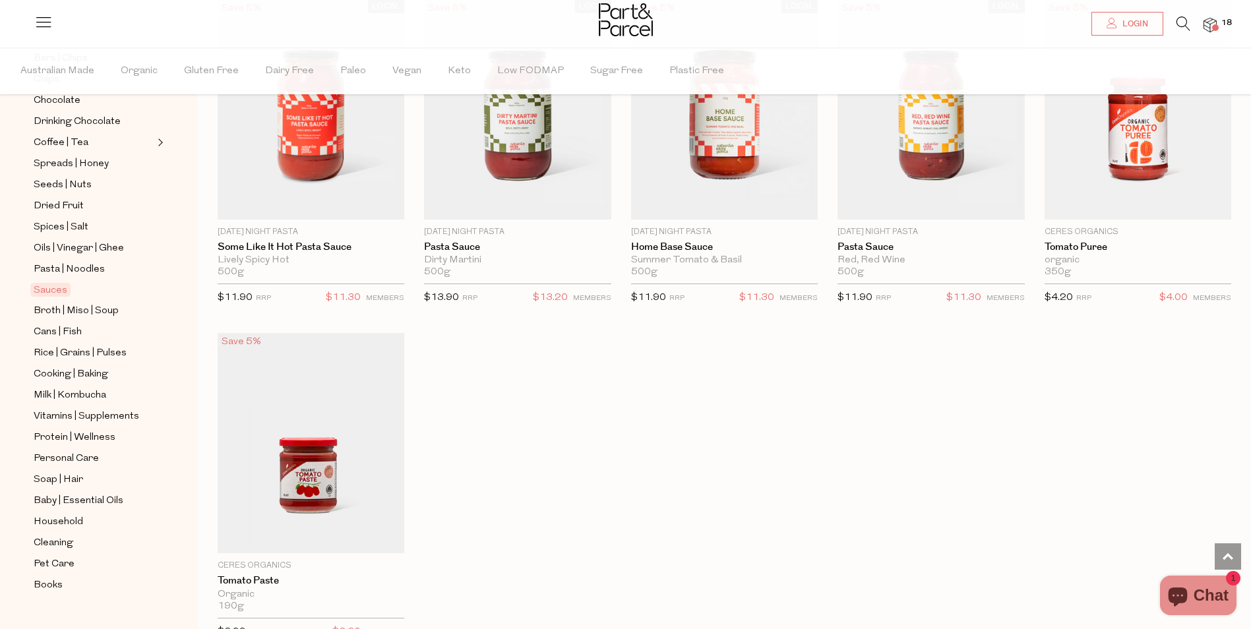
scroll to position [4222, 0]
click at [1222, 21] on span "18" at bounding box center [1226, 23] width 17 height 12
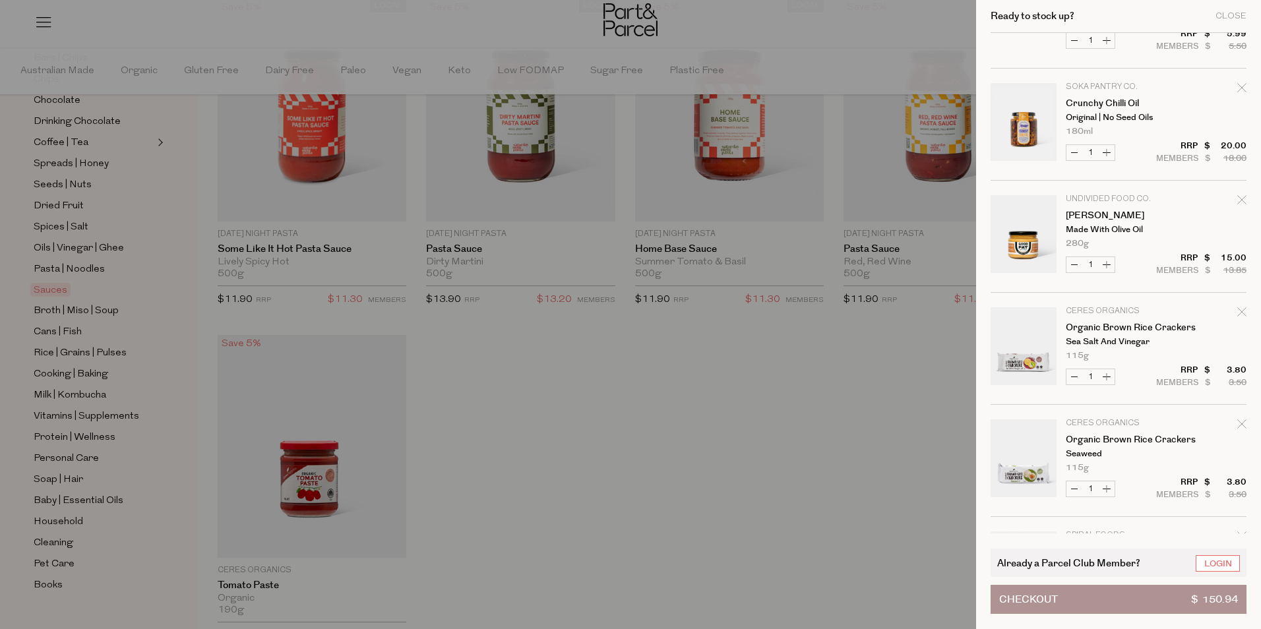
scroll to position [0, 0]
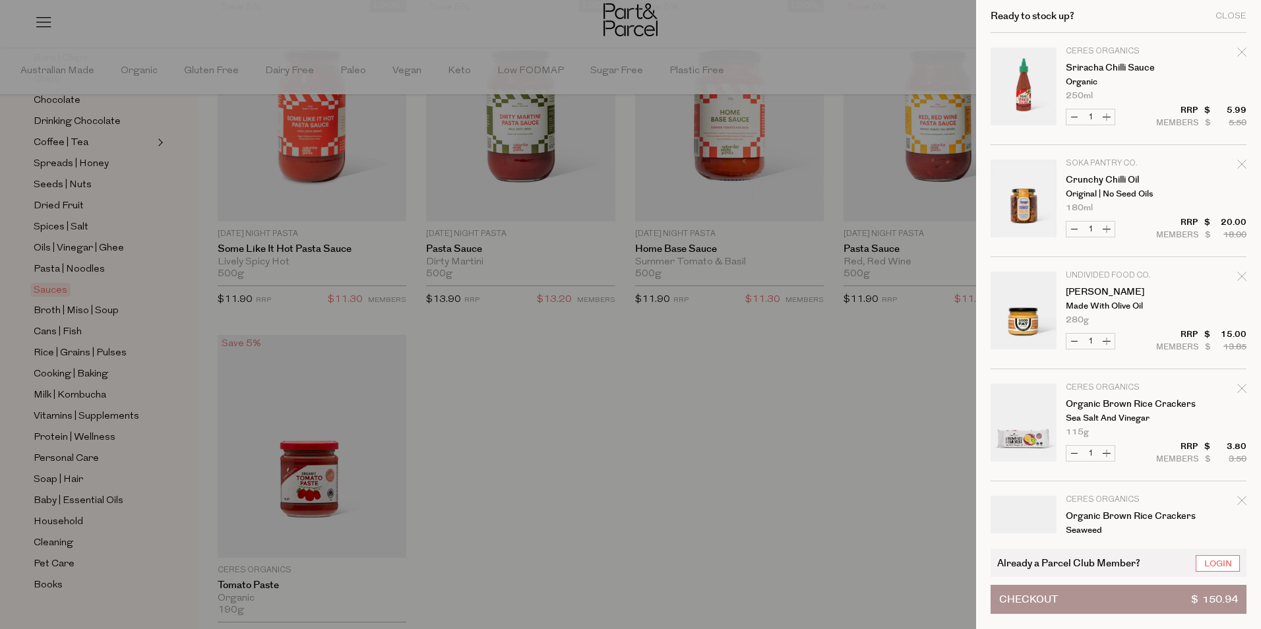
click at [1226, 9] on div "Ready to stock up? Close" at bounding box center [1119, 16] width 256 height 33
click at [1230, 17] on div "Close" at bounding box center [1231, 16] width 31 height 9
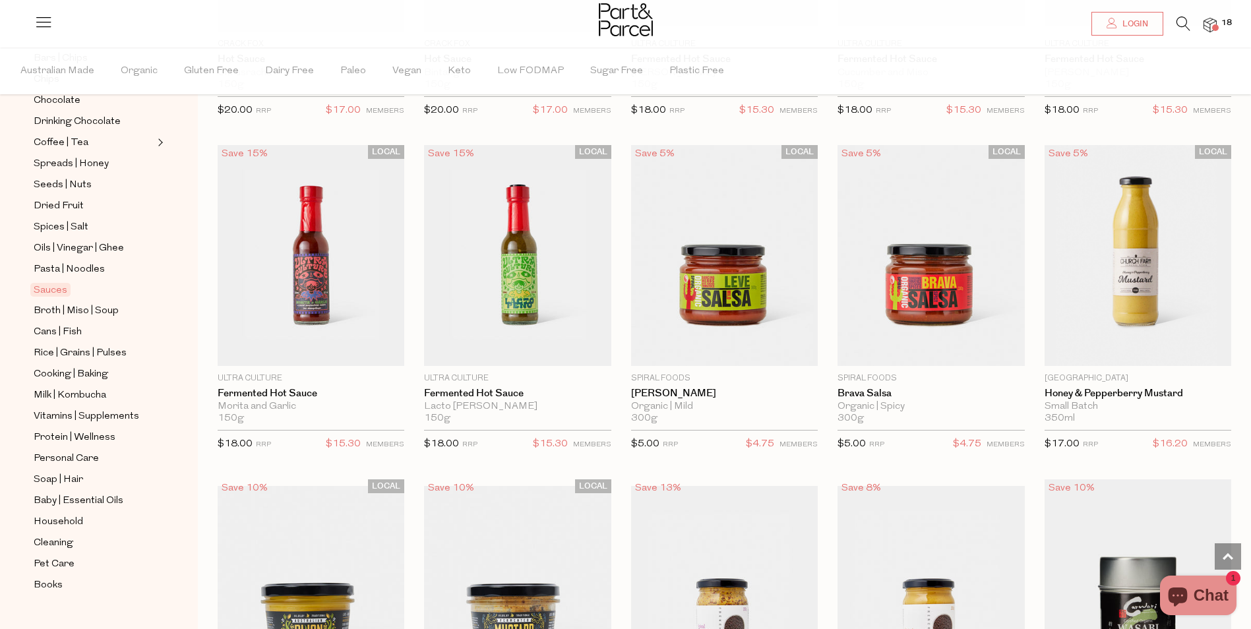
scroll to position [2603, 0]
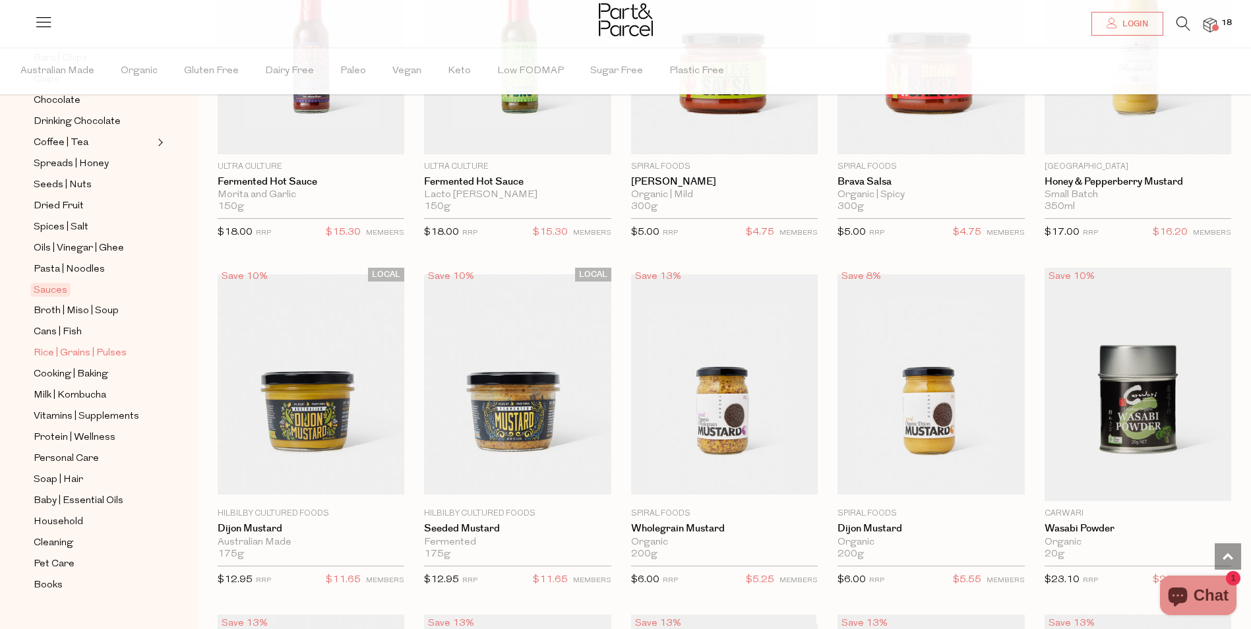
click at [77, 346] on span "Rice | Grains | Pulses" at bounding box center [80, 354] width 93 height 16
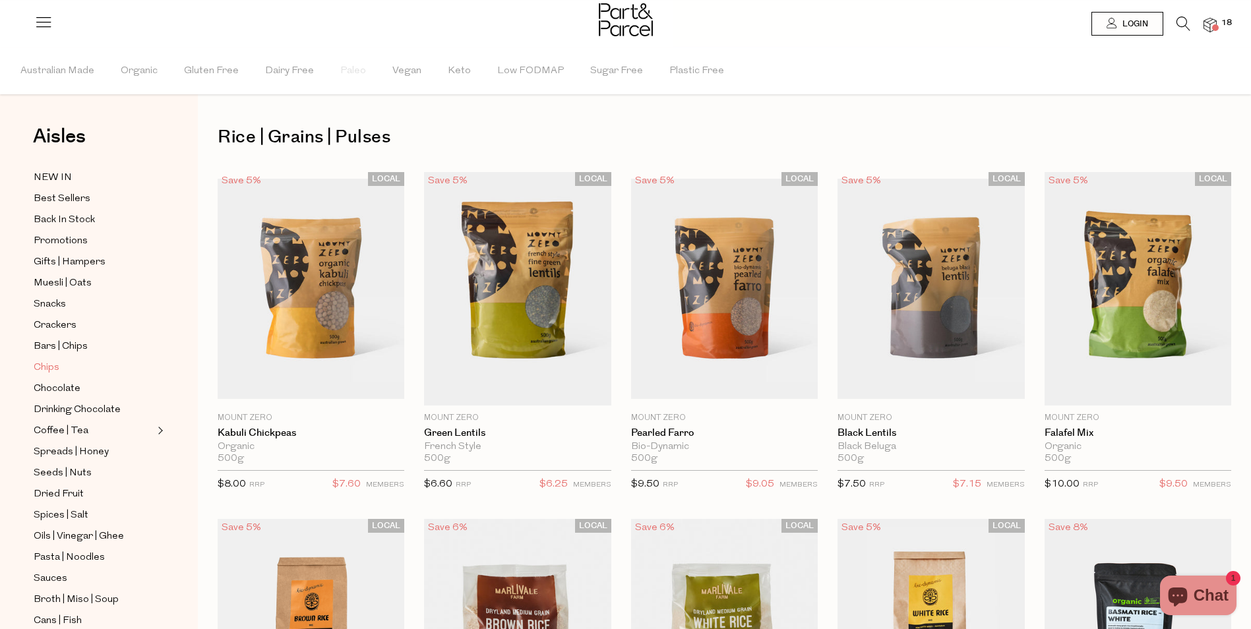
click at [54, 360] on span "Chips" at bounding box center [47, 368] width 26 height 16
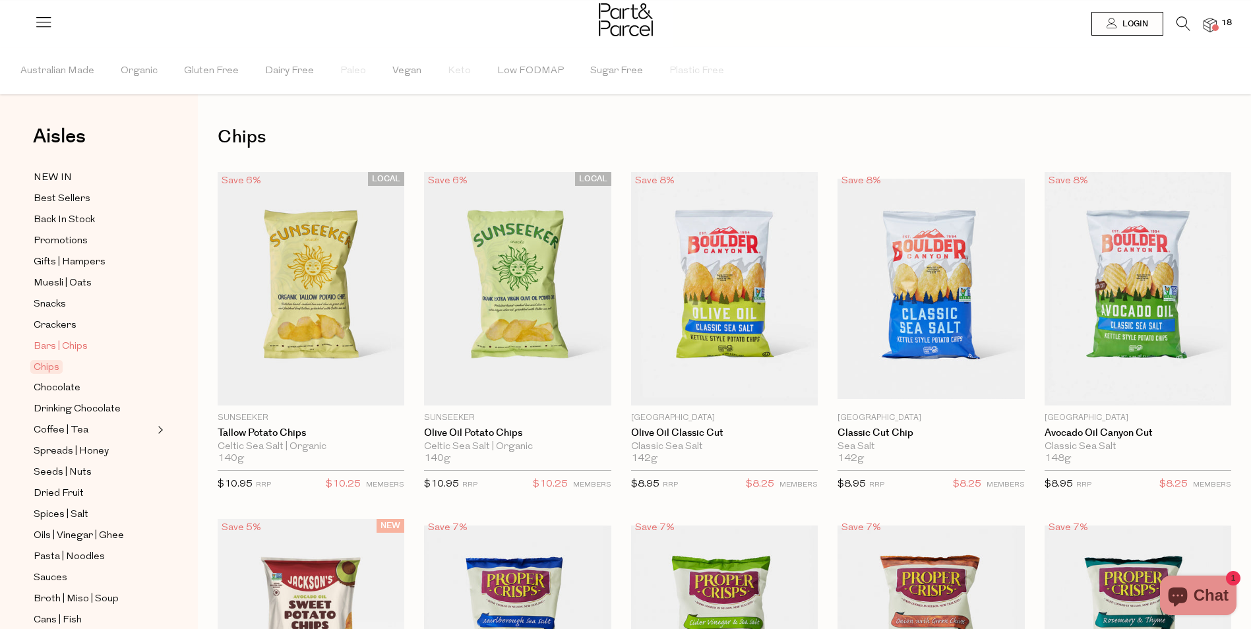
click at [66, 339] on span "Bars | Chips" at bounding box center [61, 347] width 54 height 16
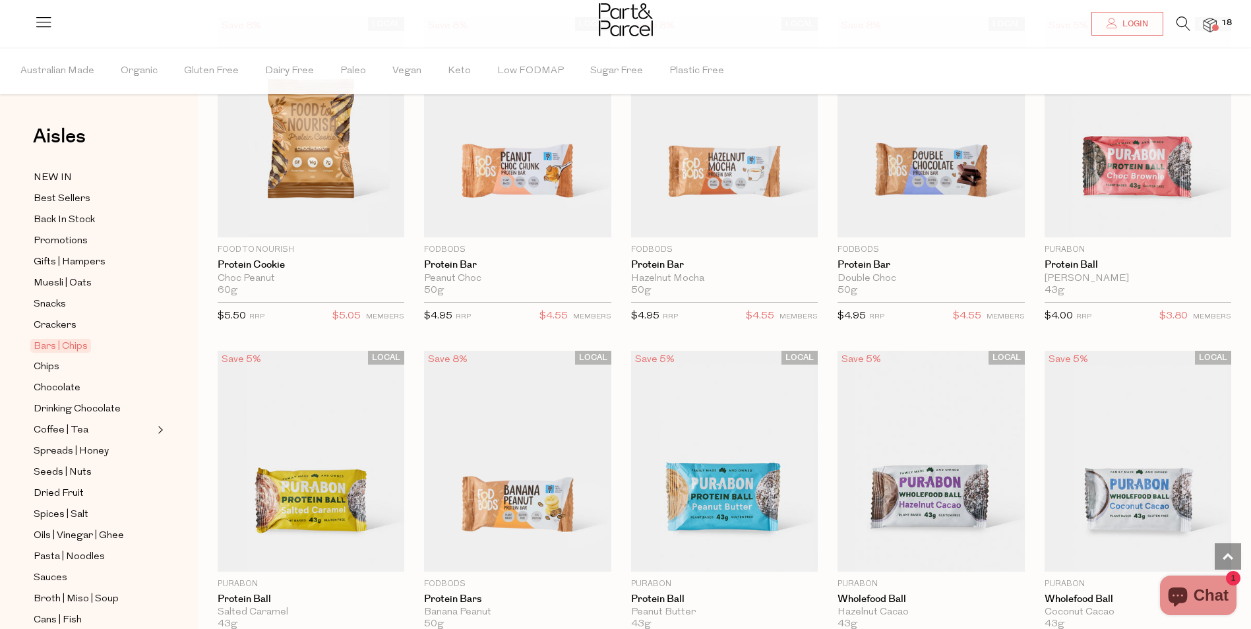
scroll to position [2902, 0]
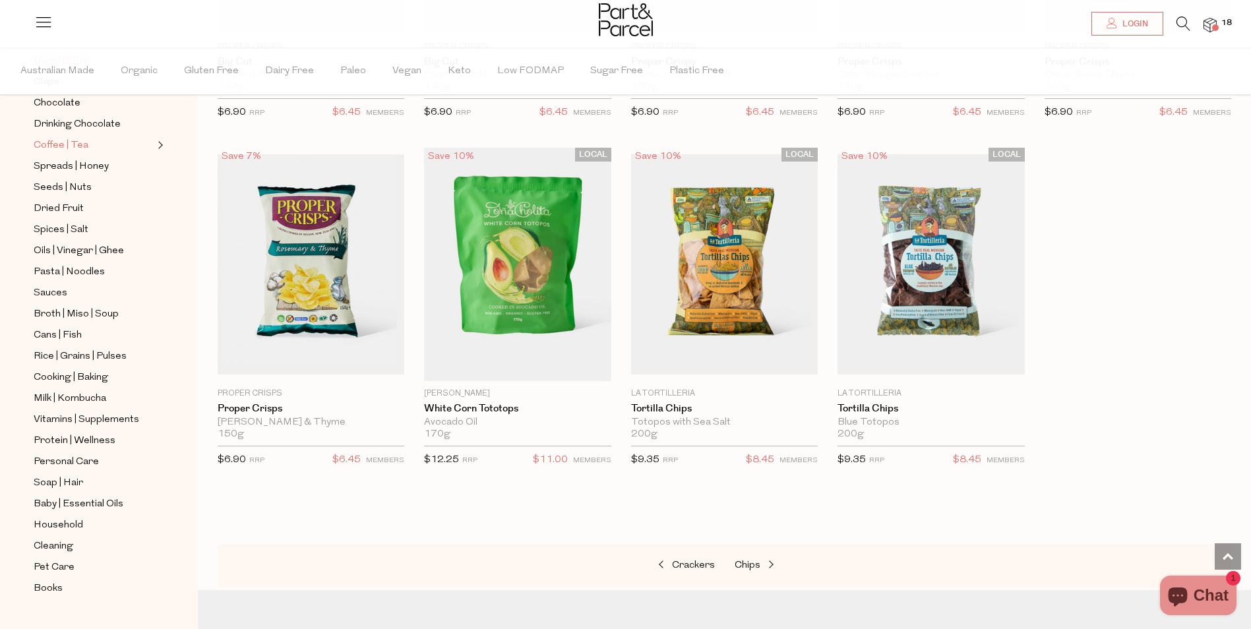
scroll to position [288, 0]
click at [71, 303] on span "Broth | Miso | Soup" at bounding box center [76, 311] width 85 height 16
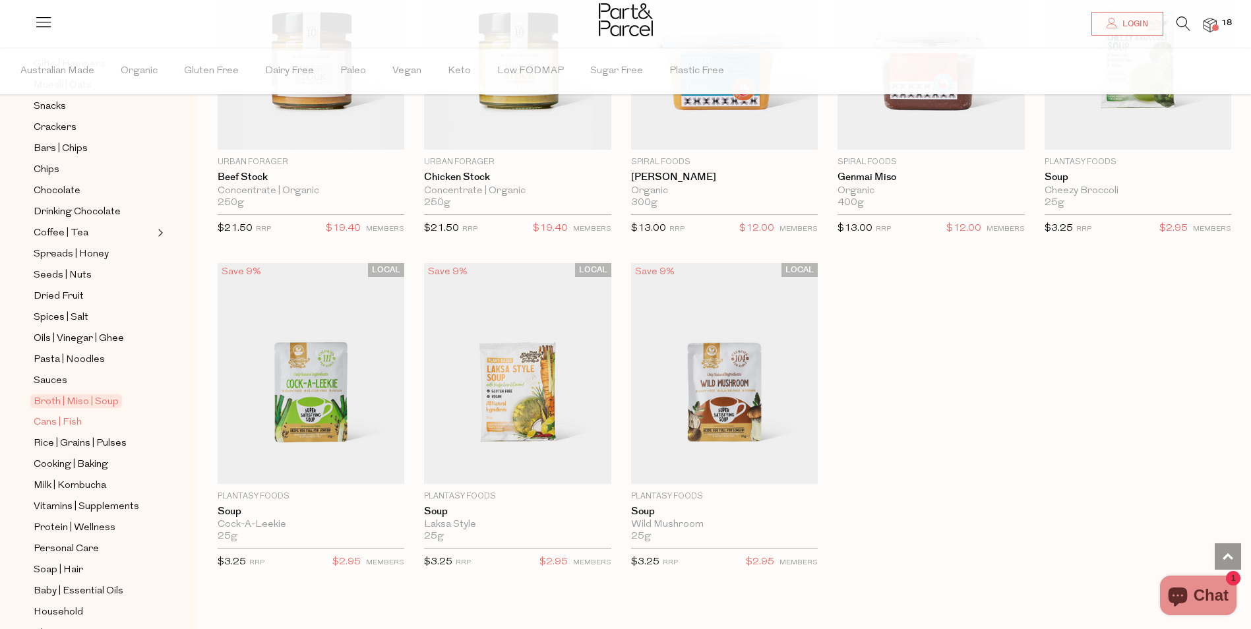
scroll to position [288, 0]
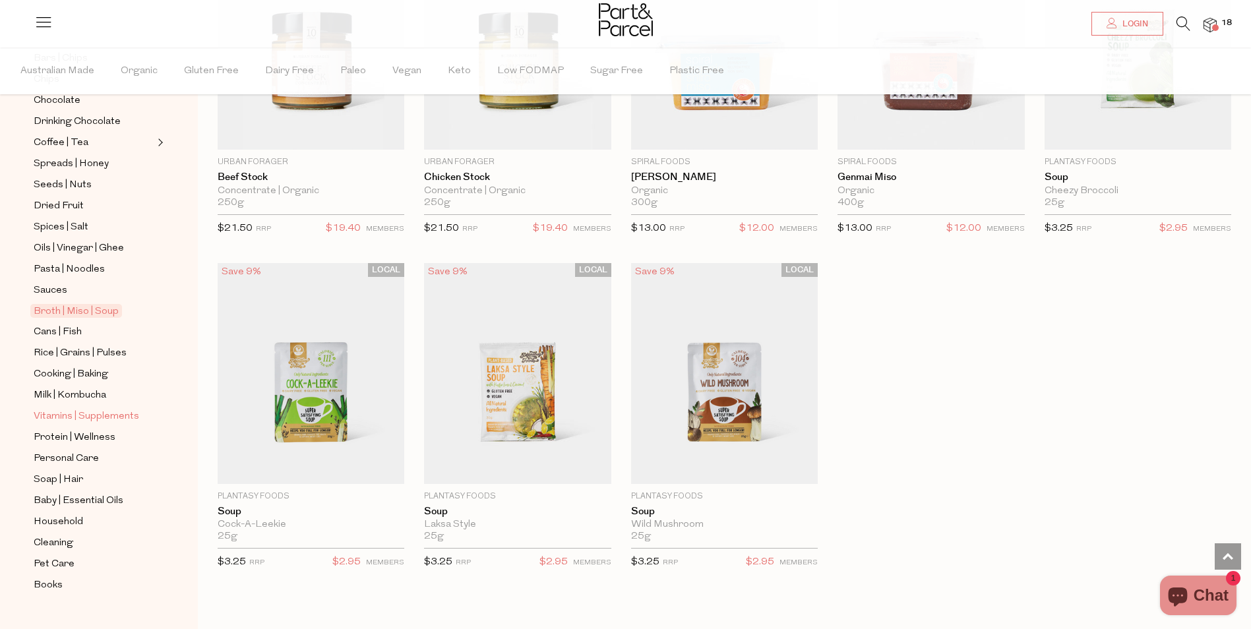
click at [100, 409] on span "Vitamins | Supplements" at bounding box center [87, 417] width 106 height 16
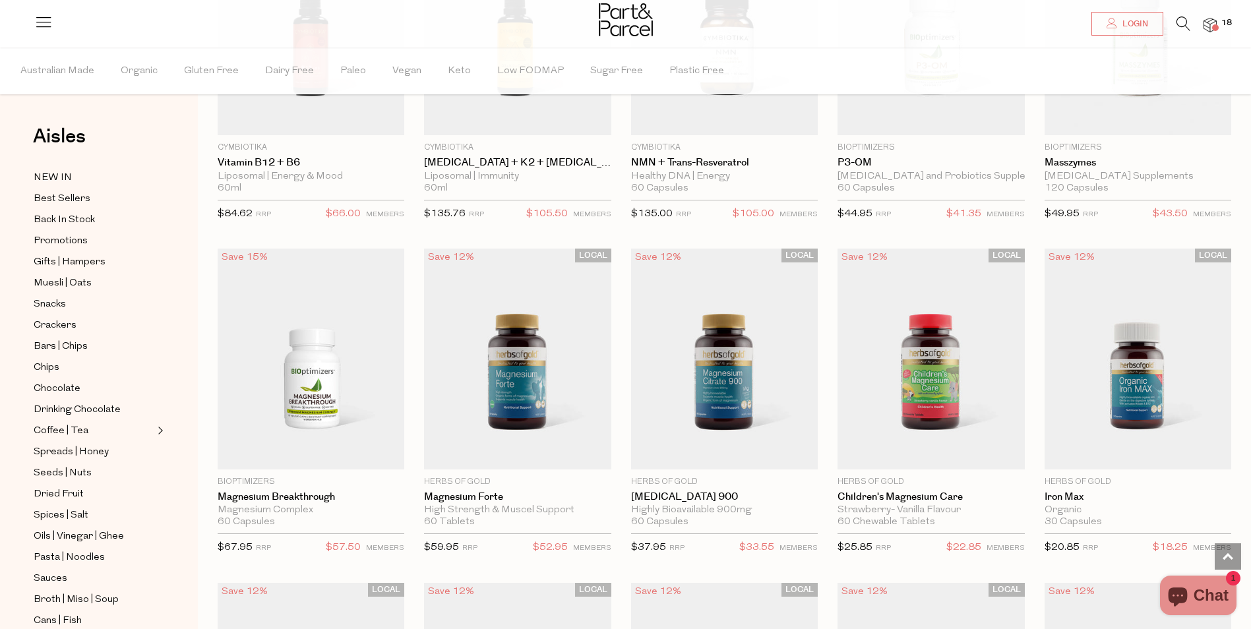
scroll to position [1385, 0]
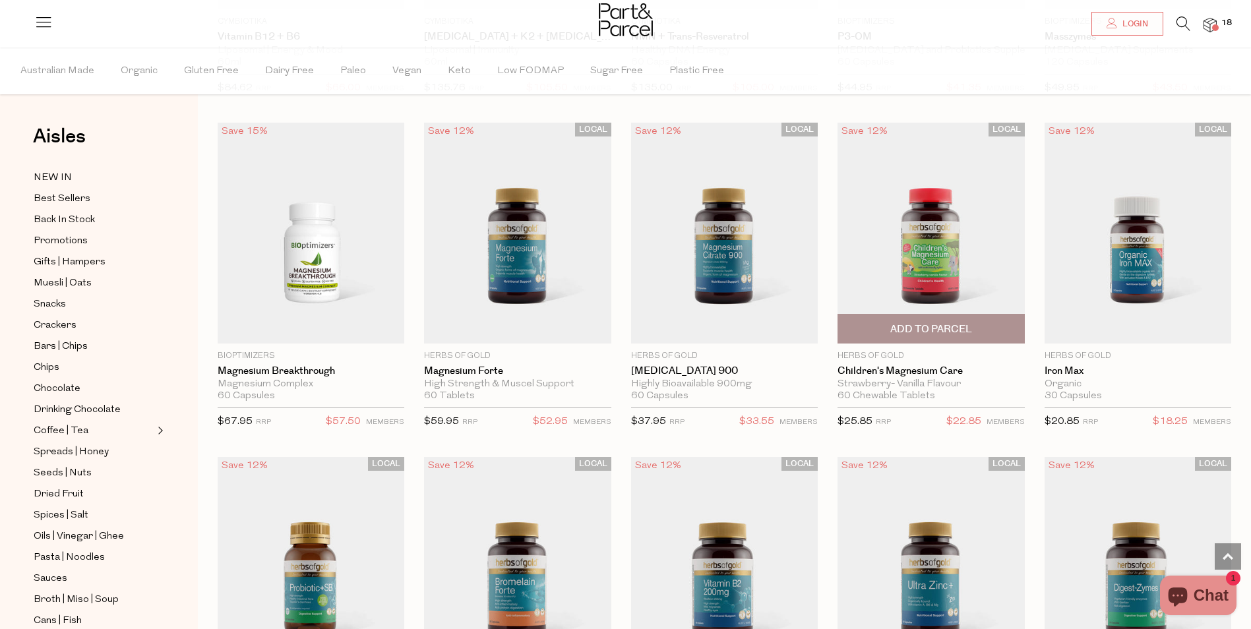
click at [934, 255] on img at bounding box center [931, 233] width 187 height 221
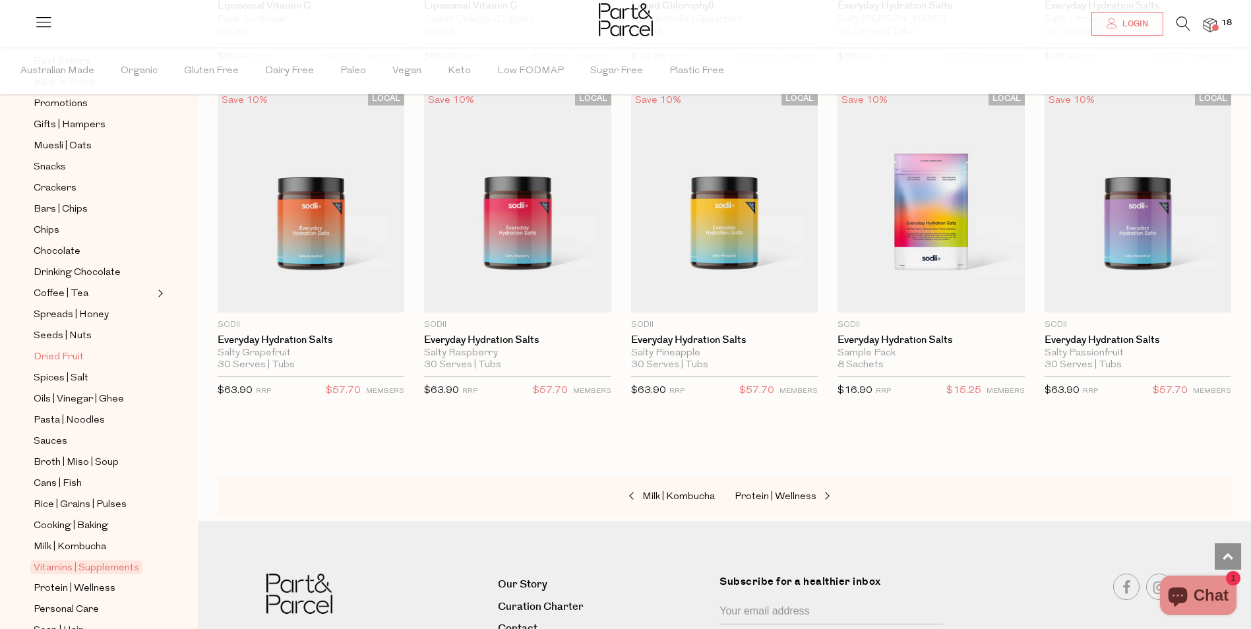
scroll to position [288, 0]
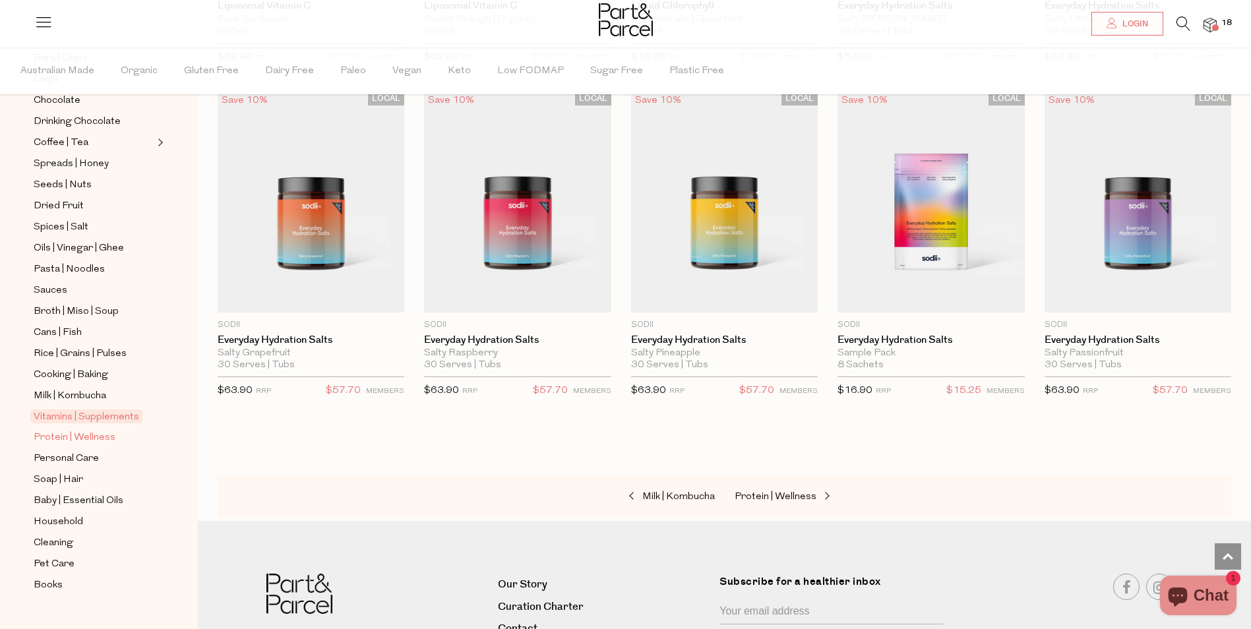
click at [72, 430] on span "Protein | Wellness" at bounding box center [75, 438] width 82 height 16
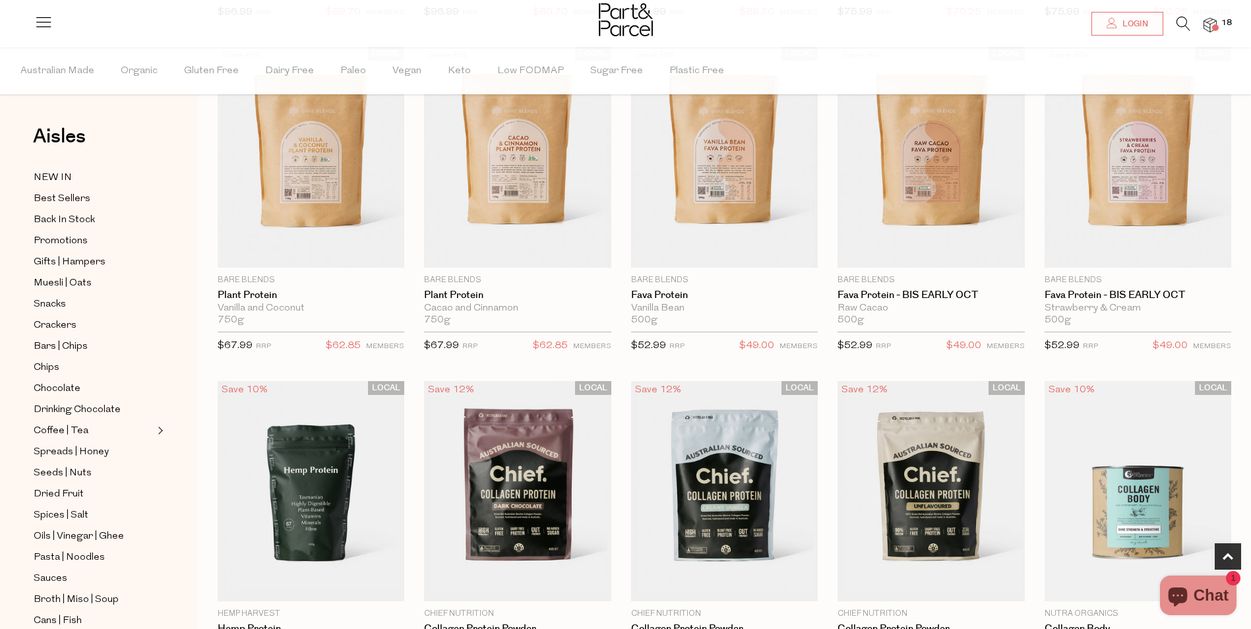
scroll to position [660, 0]
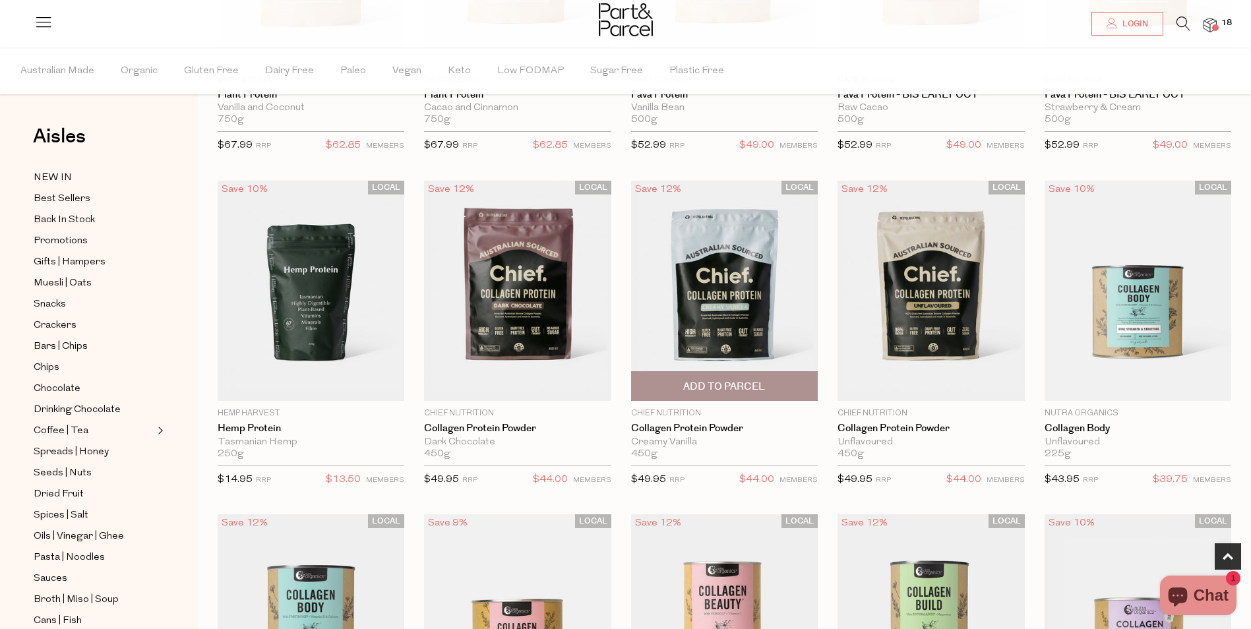
click at [710, 381] on span "Add To Parcel" at bounding box center [724, 387] width 82 height 14
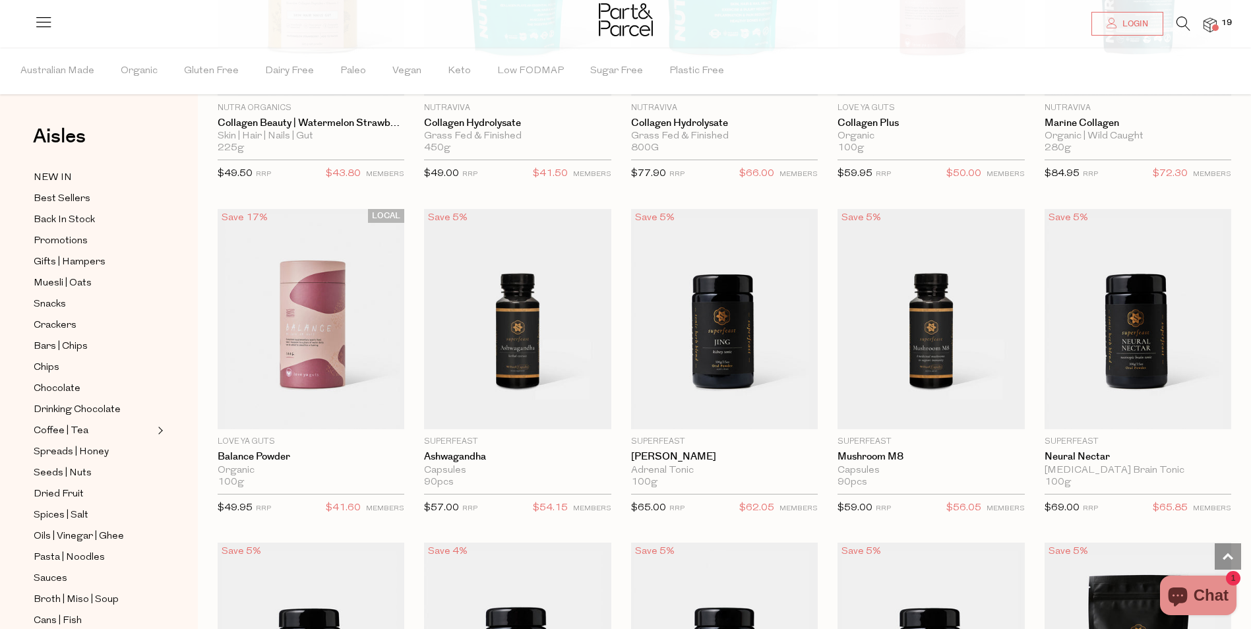
scroll to position [1715, 0]
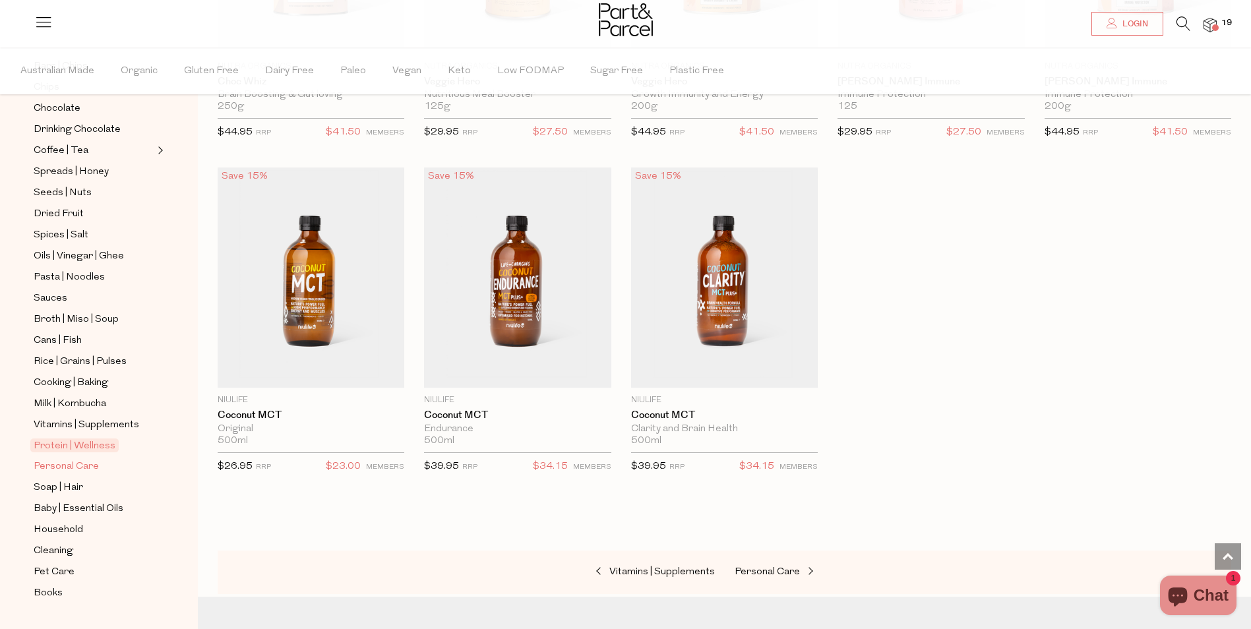
scroll to position [288, 0]
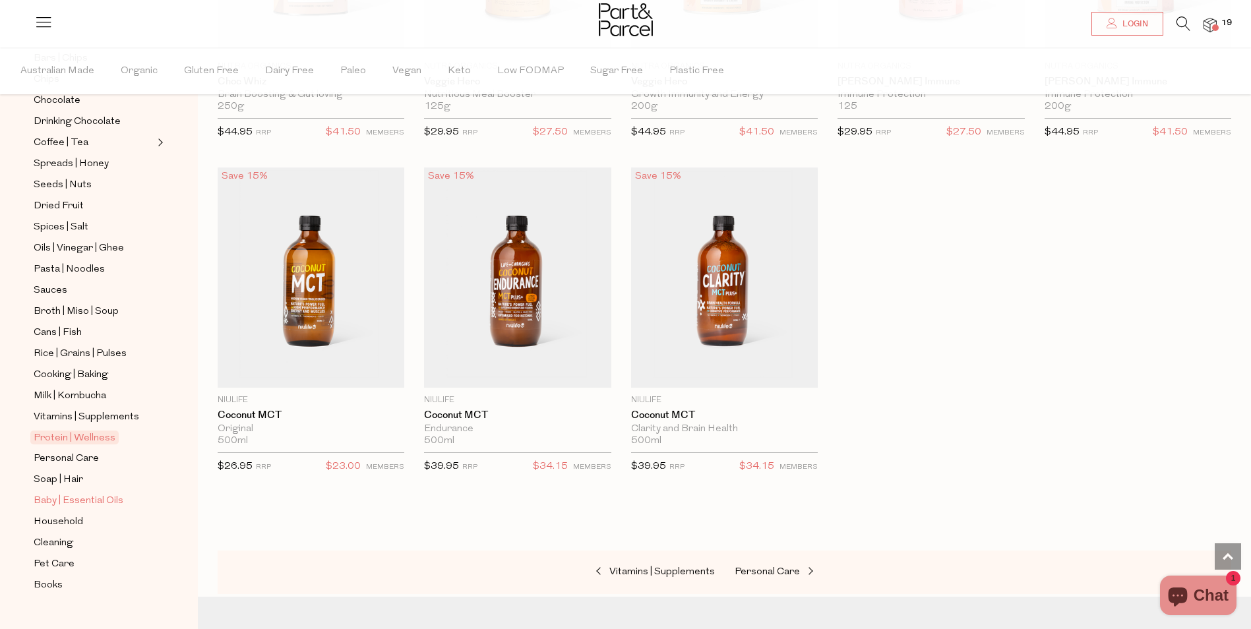
click at [65, 493] on span "Baby | Essential Oils" at bounding box center [79, 501] width 90 height 16
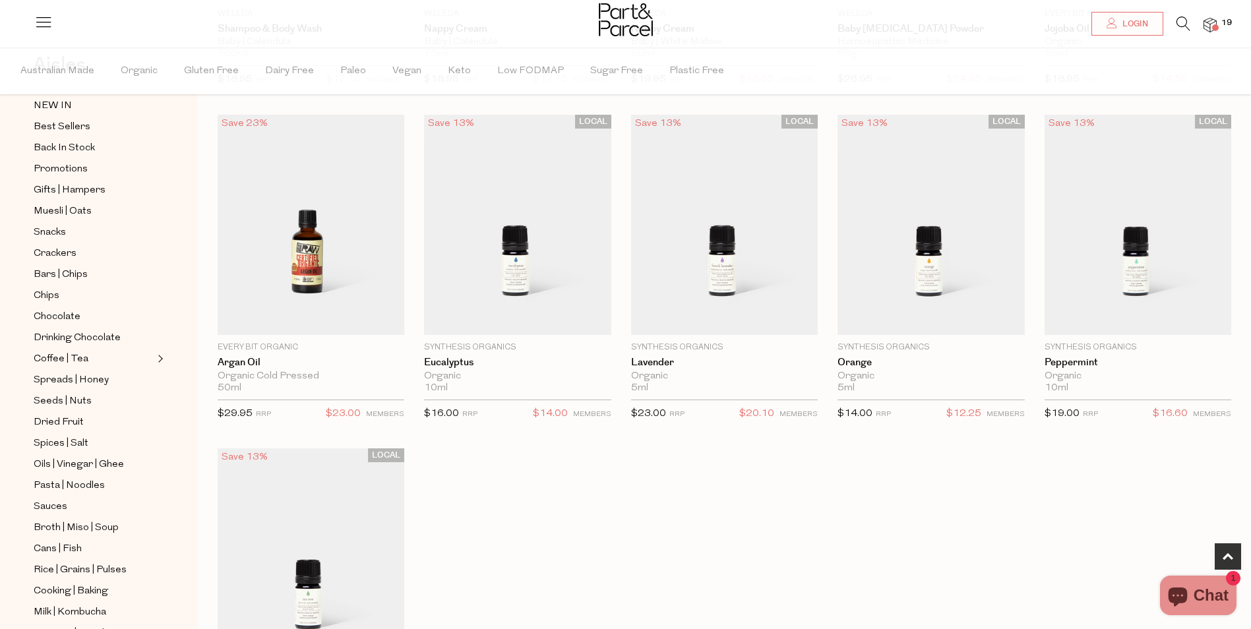
scroll to position [264, 0]
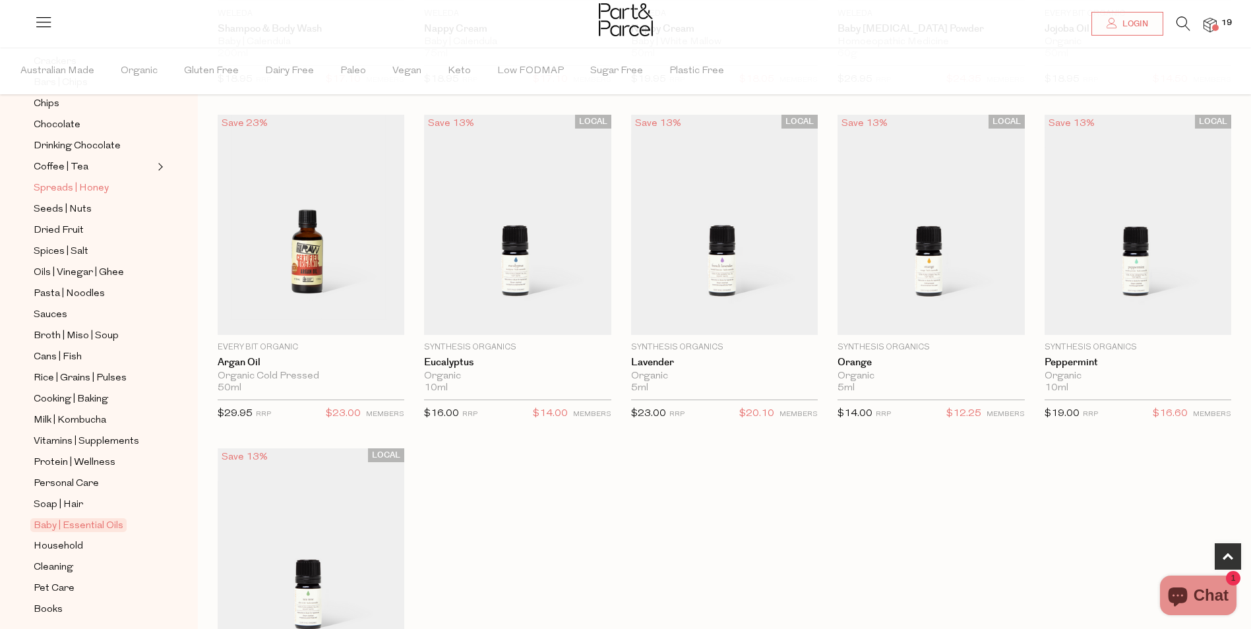
click at [82, 185] on span "Spreads | Honey" at bounding box center [71, 189] width 75 height 16
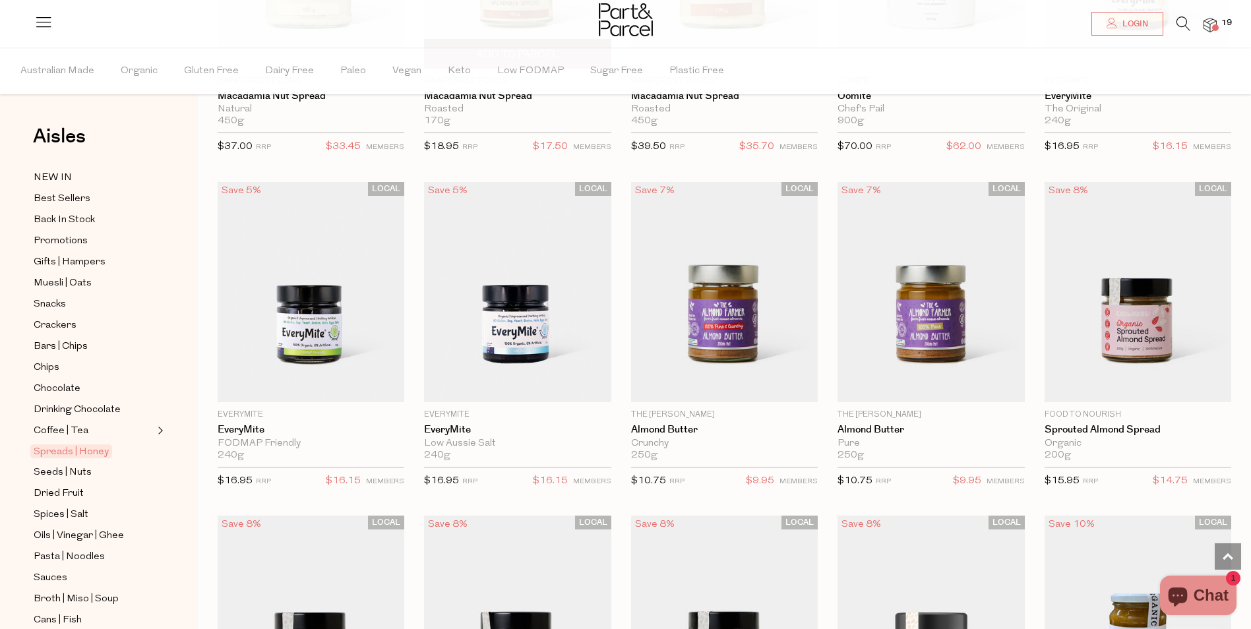
scroll to position [1847, 0]
